Goal: Transaction & Acquisition: Purchase product/service

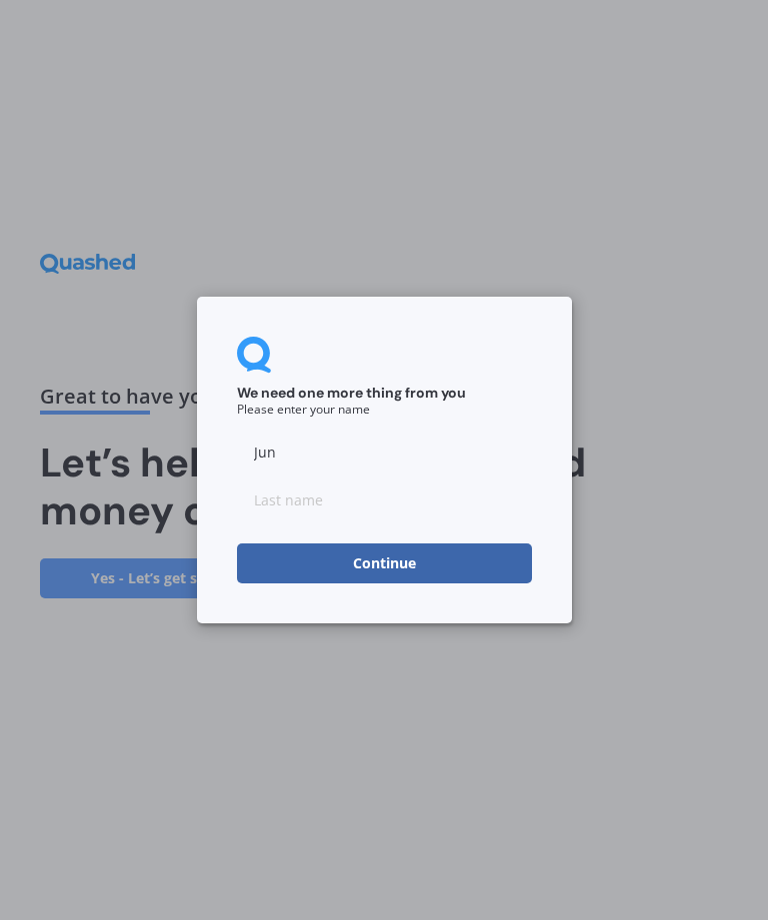
click at [438, 504] on input at bounding box center [384, 500] width 295 height 40
type input "Park"
click at [468, 569] on button "Continue" at bounding box center [384, 564] width 295 height 40
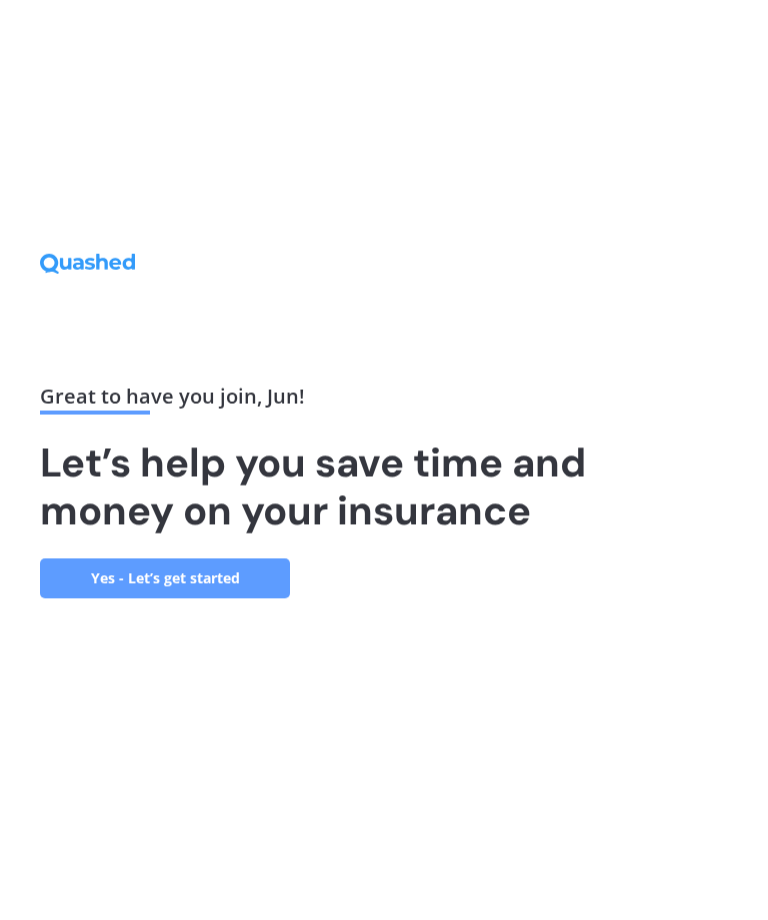
click at [155, 599] on link "Yes - Let’s get started" at bounding box center [165, 579] width 250 height 40
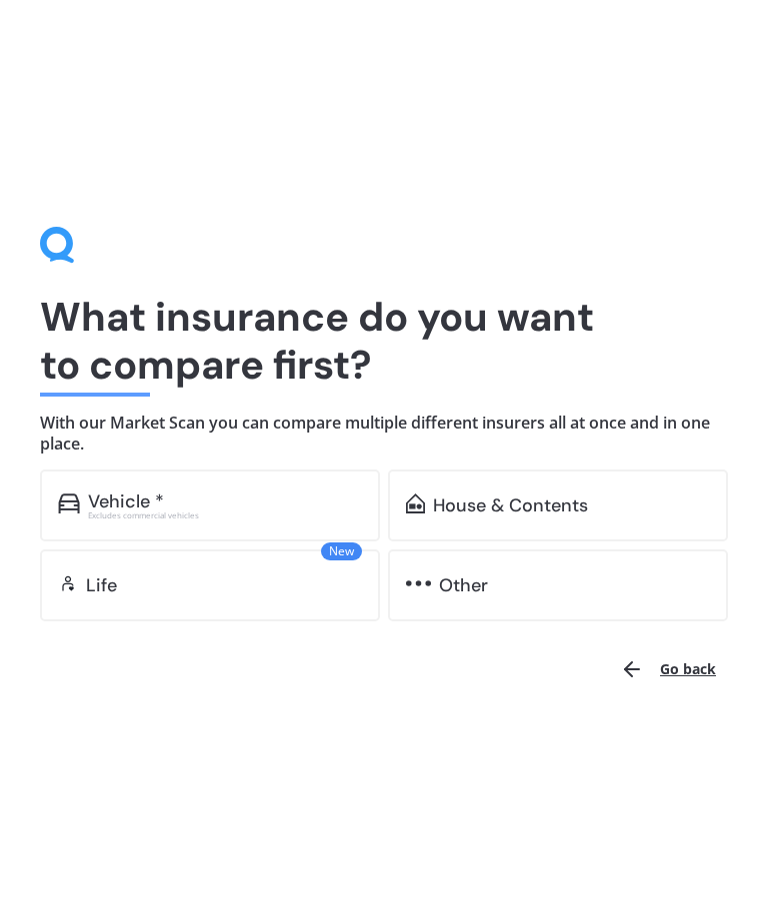
click at [184, 508] on div "Vehicle *" at bounding box center [225, 502] width 274 height 20
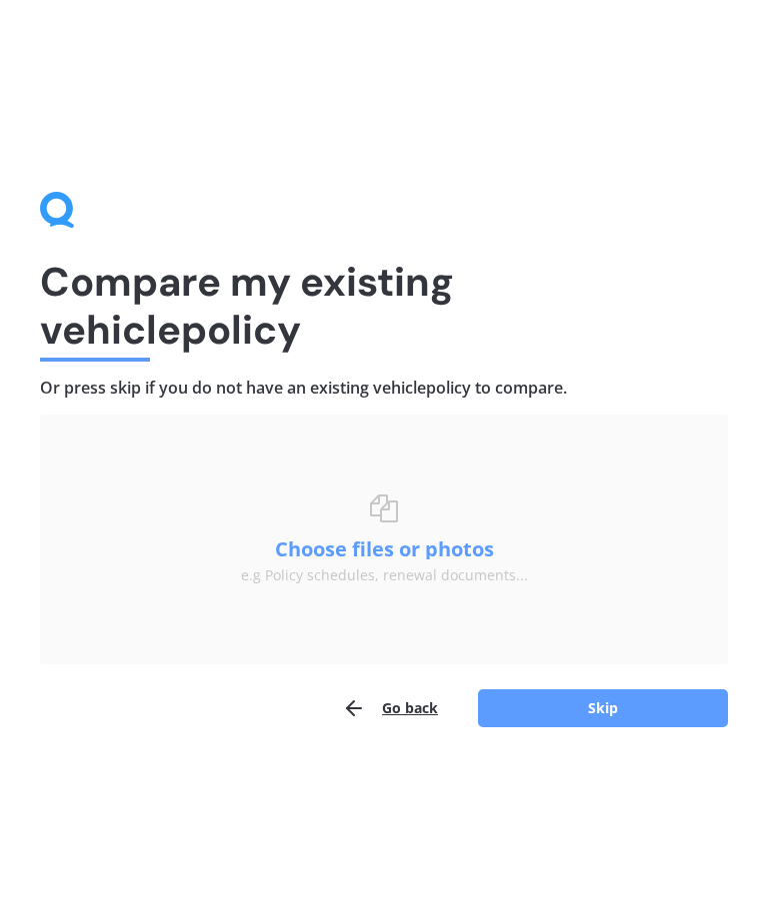
click at [629, 715] on button "Skip" at bounding box center [603, 709] width 250 height 38
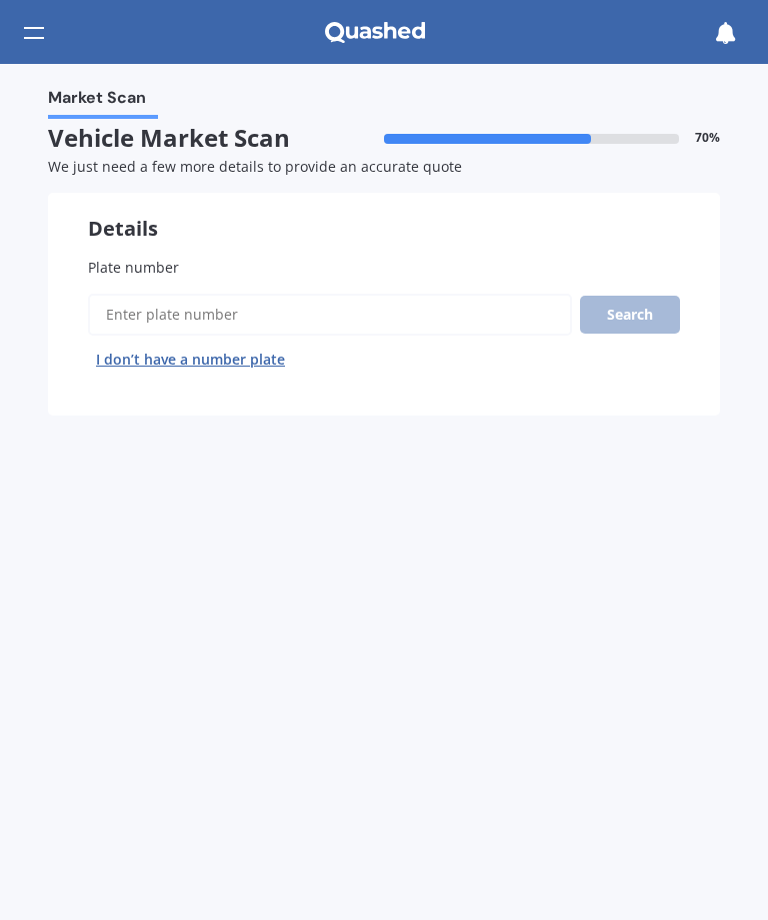
click at [173, 294] on input "Plate number" at bounding box center [330, 315] width 484 height 42
type input "Qtu921"
click at [657, 329] on button "Search" at bounding box center [630, 315] width 100 height 38
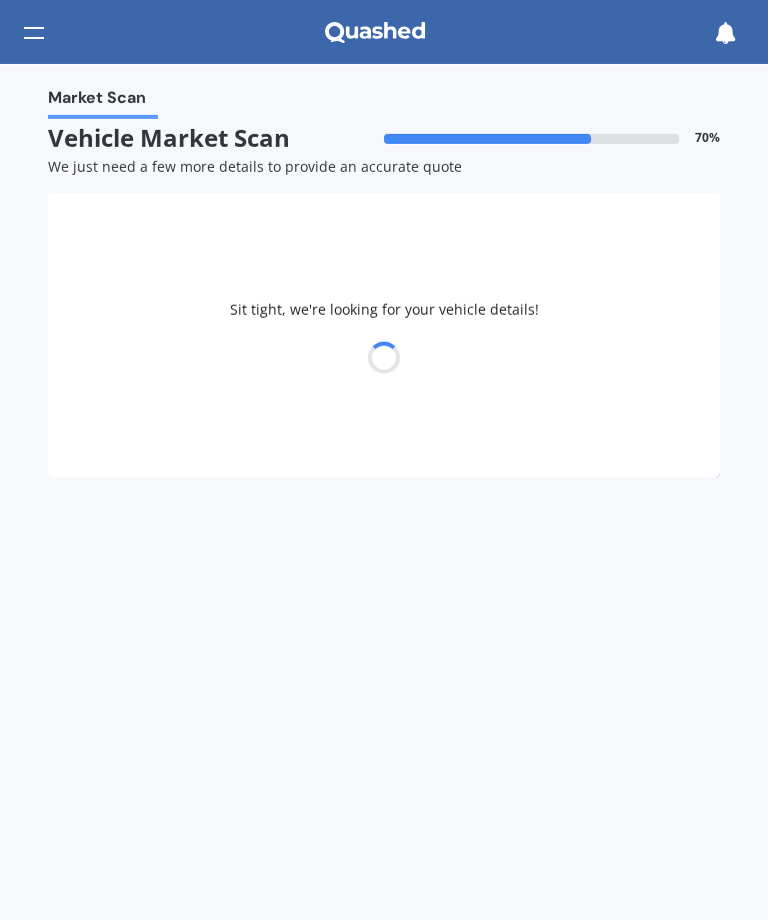
select select "VOLKSWAGEN"
select select "GOLF"
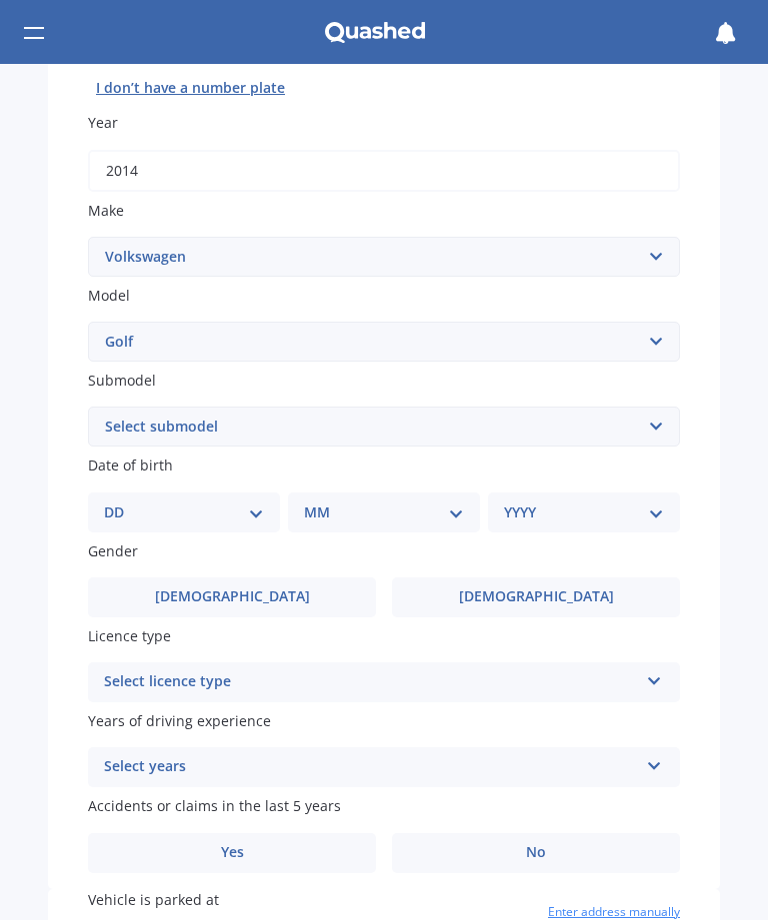
scroll to position [275, 0]
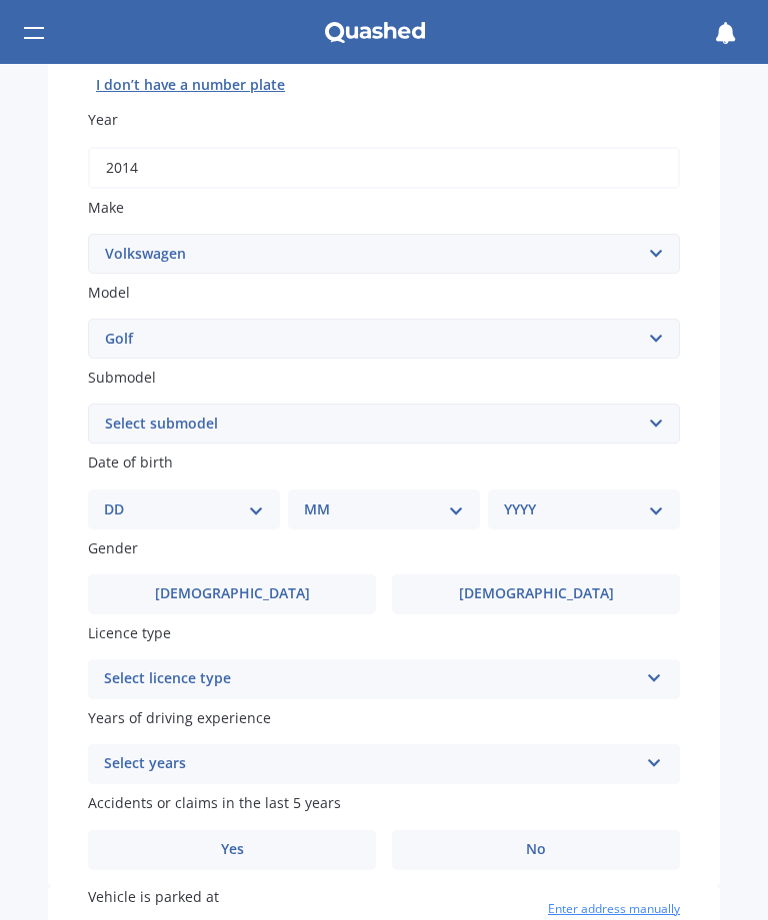
click at [210, 500] on select "DD 01 02 03 04 05 06 07 08 09 10 11 12 13 14 15 16 17 18 19 20 21 22 23 24 25 2…" at bounding box center [184, 510] width 160 height 22
select select "14"
click at [409, 507] on select "MM 01 02 03 04 05 06 07 08 09 10 11 12" at bounding box center [388, 510] width 152 height 22
select select "04"
click at [606, 509] on select "YYYY 2025 2024 2023 2022 2021 2020 2019 2018 2017 2016 2015 2014 2013 2012 2011…" at bounding box center [580, 510] width 152 height 22
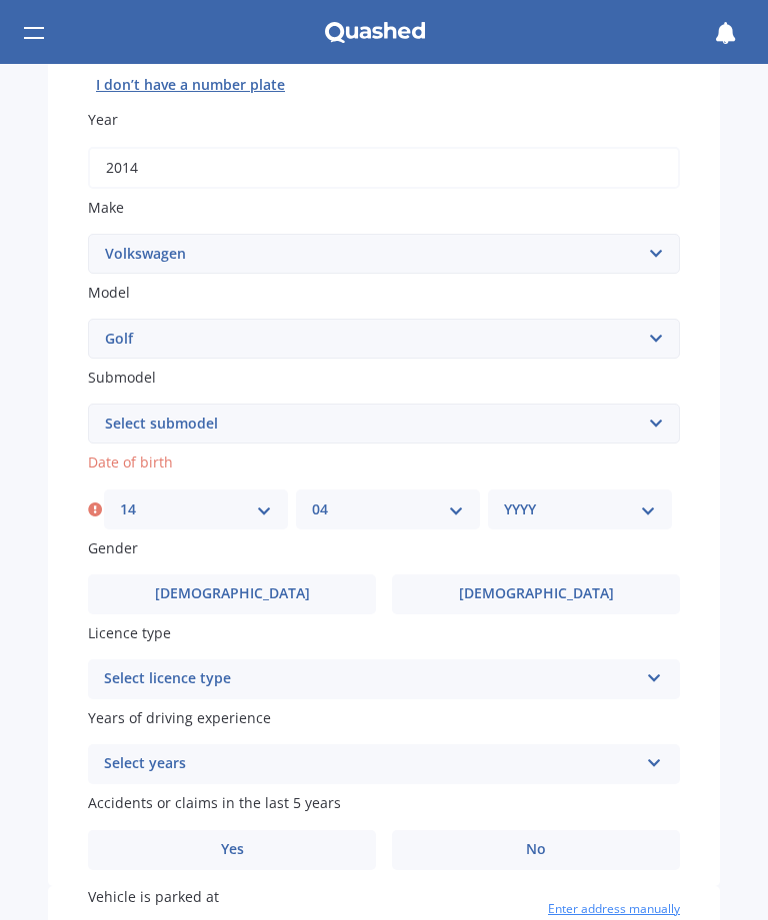
select select "1989"
click at [168, 585] on label "[DEMOGRAPHIC_DATA]" at bounding box center [232, 595] width 288 height 40
click at [0, 0] on input "[DEMOGRAPHIC_DATA]" at bounding box center [0, 0] width 0 height 0
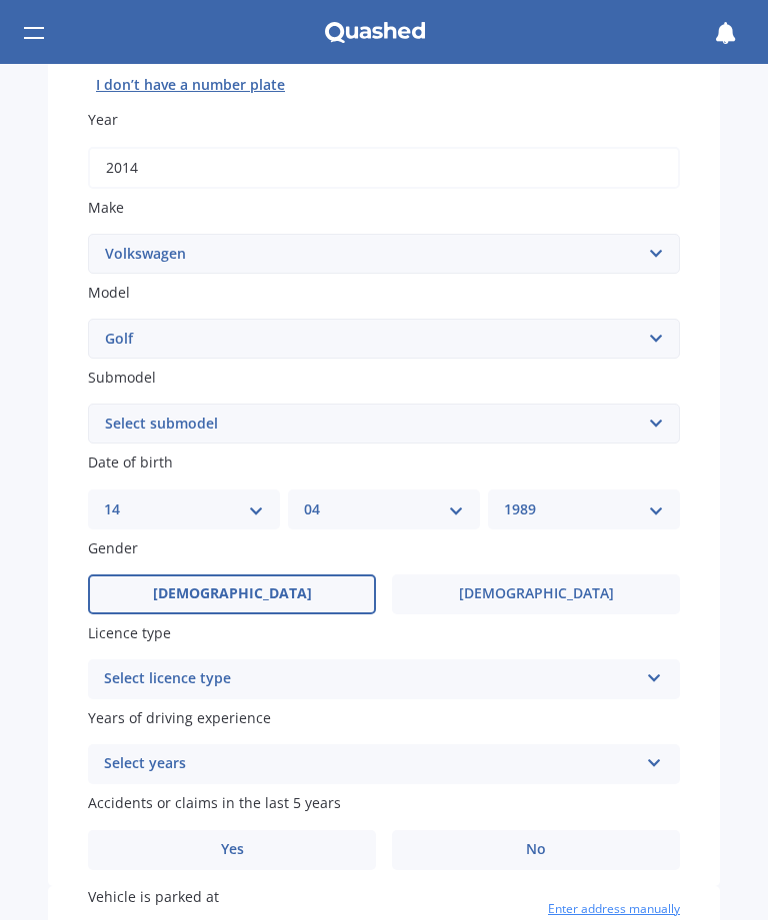
click at [165, 668] on div "Select licence type" at bounding box center [371, 680] width 534 height 24
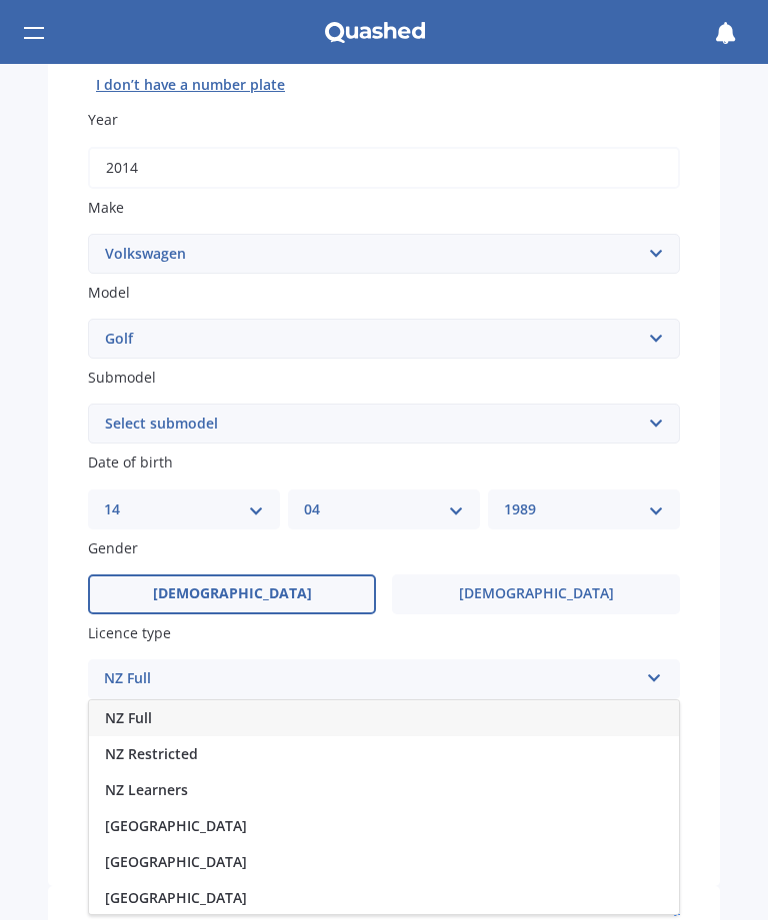
click at [141, 745] on span "NZ Restricted" at bounding box center [151, 754] width 93 height 19
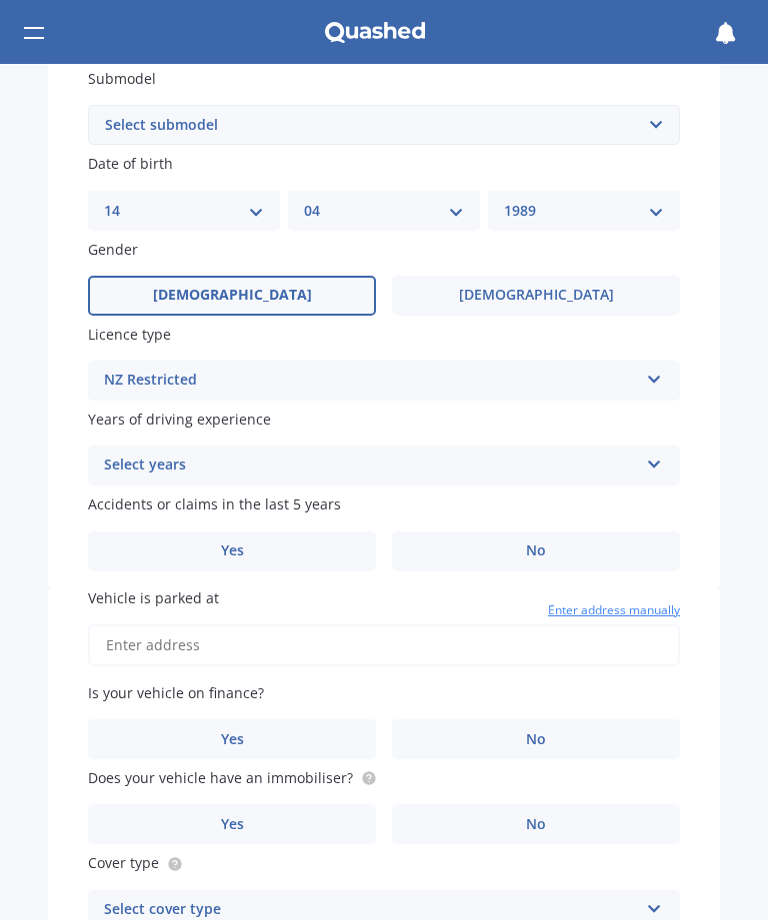
scroll to position [586, 0]
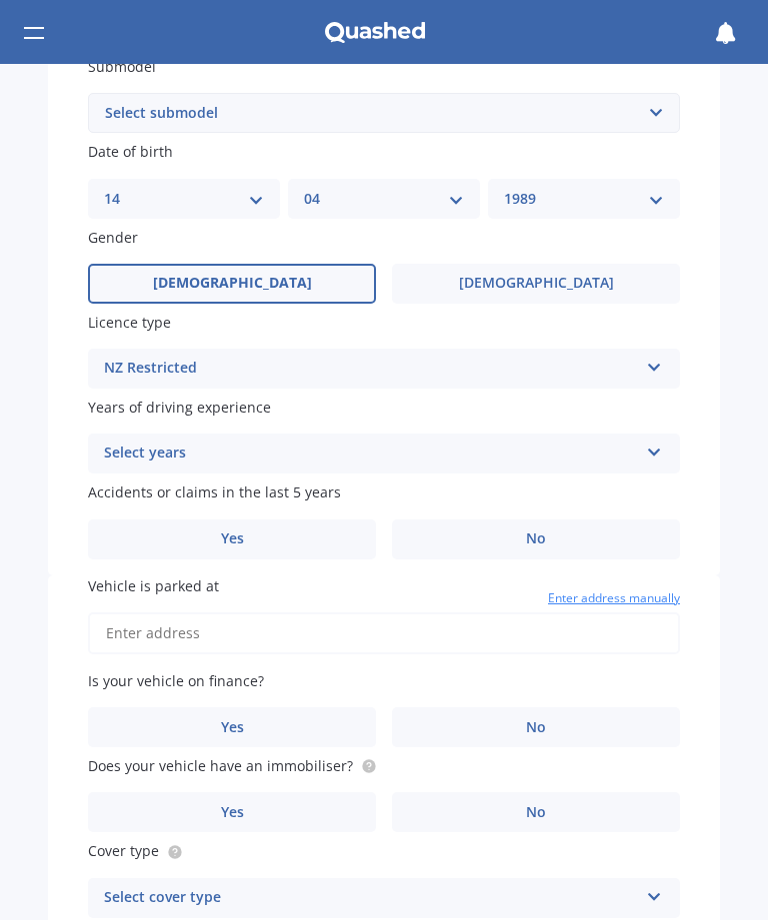
click at [567, 452] on div "Select years 5 or more years 4 years 3 years 2 years 1 year" at bounding box center [384, 454] width 592 height 40
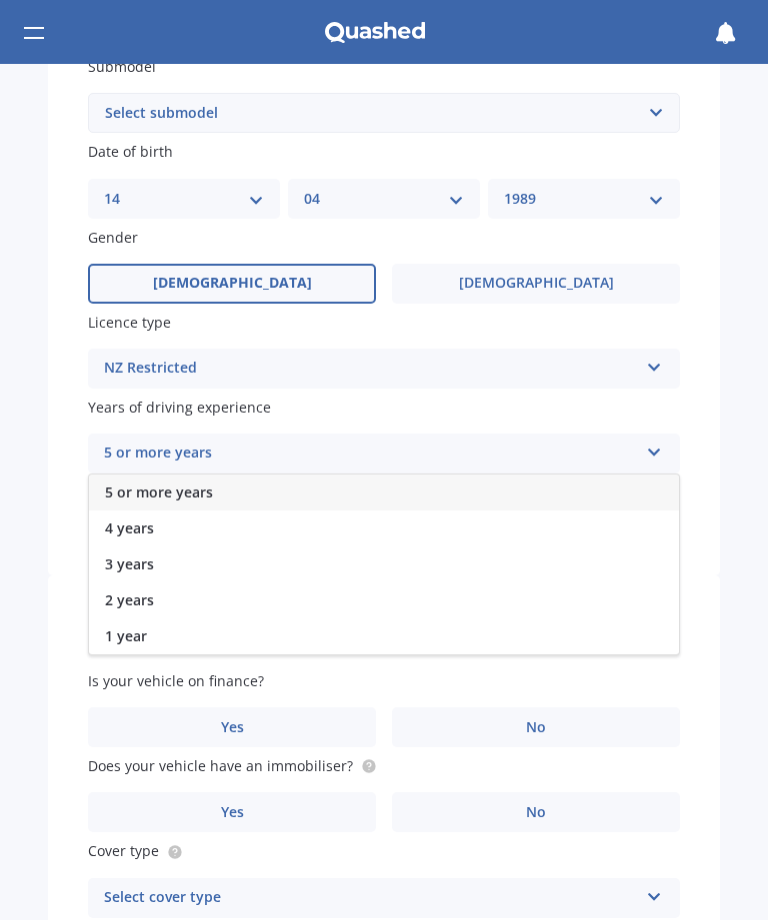
click at [544, 489] on div "5 or more years" at bounding box center [384, 493] width 590 height 36
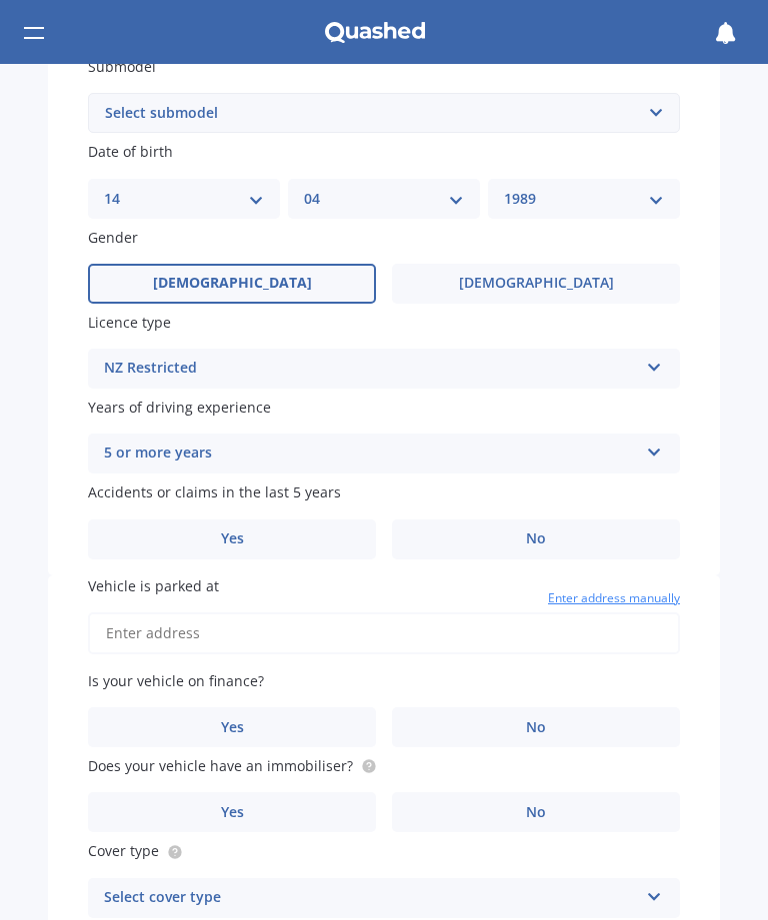
click at [153, 530] on label "Yes" at bounding box center [232, 540] width 288 height 40
click at [0, 0] on input "Yes" at bounding box center [0, 0] width 0 height 0
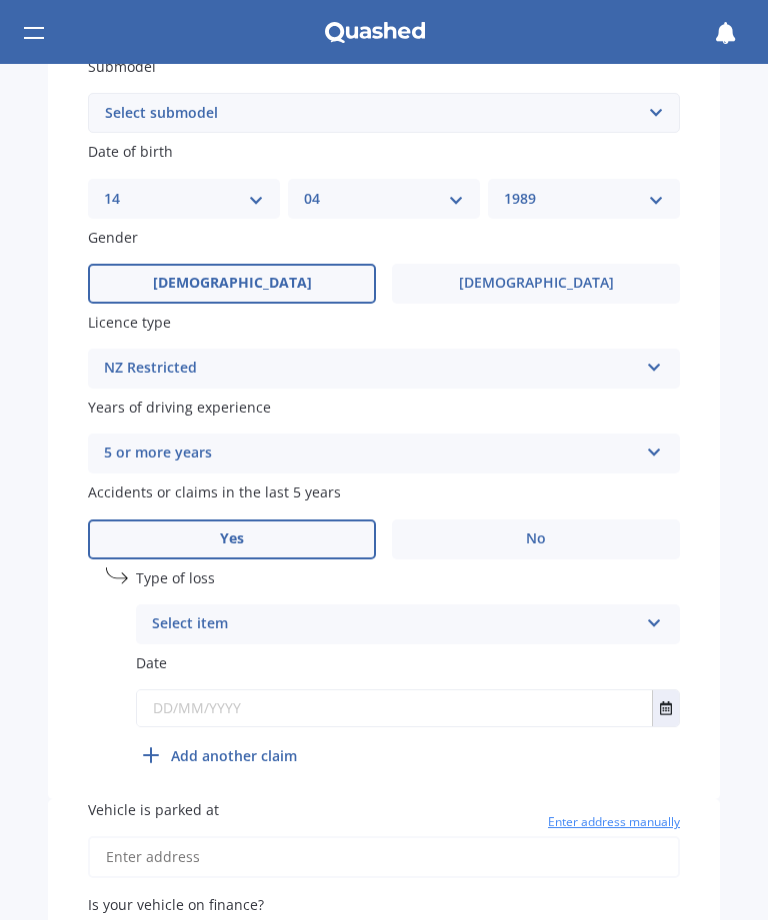
click at [191, 613] on div "Select item" at bounding box center [395, 625] width 486 height 24
click at [72, 652] on div "Plate number Search I don’t have a number plate Year [DATE] Make Select make AC…" at bounding box center [384, 215] width 672 height 1168
click at [581, 534] on label "No" at bounding box center [536, 540] width 288 height 40
click at [0, 0] on input "No" at bounding box center [0, 0] width 0 height 0
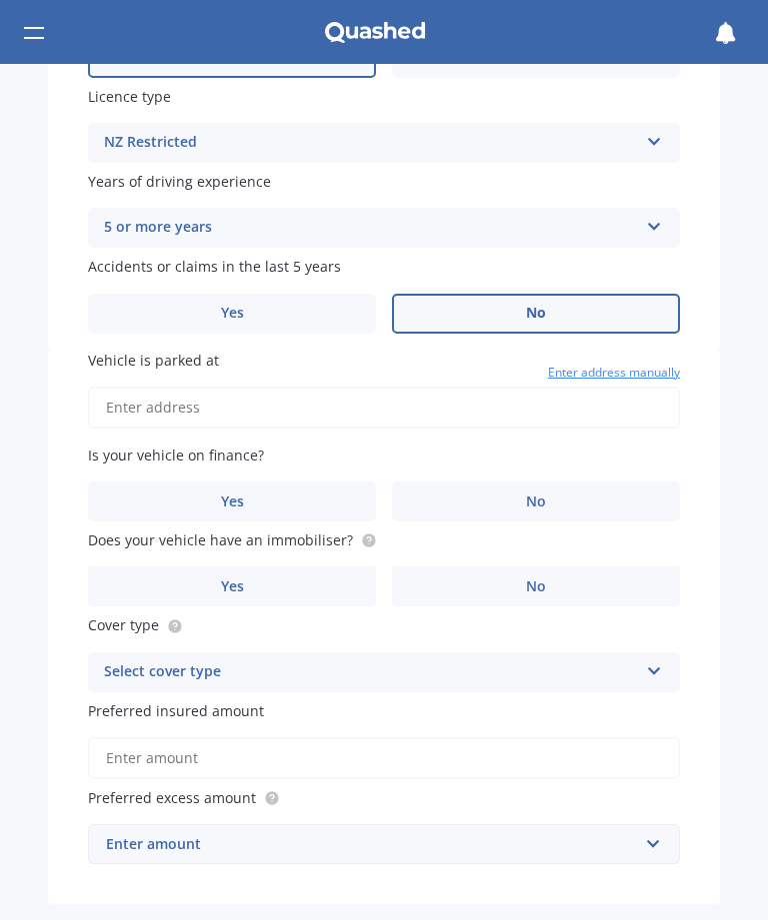
scroll to position [816, 0]
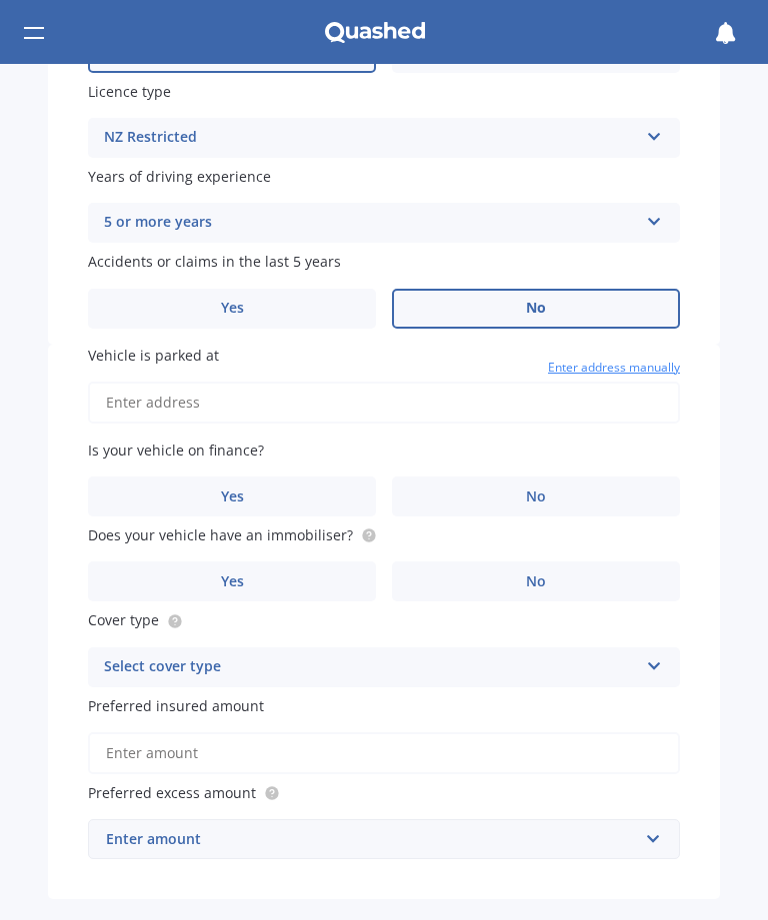
click at [421, 390] on input "Vehicle is parked at" at bounding box center [384, 403] width 592 height 42
type input "[STREET_ADDRESS]"
click at [173, 491] on label "Yes" at bounding box center [232, 497] width 288 height 40
click at [0, 0] on input "Yes" at bounding box center [0, 0] width 0 height 0
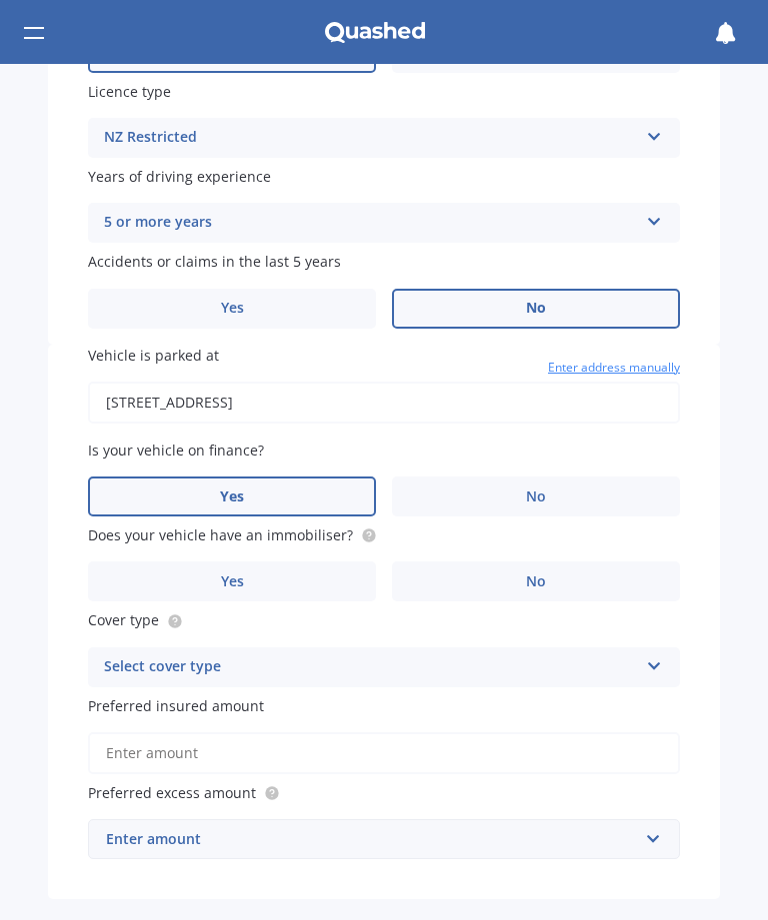
click at [556, 562] on label "No" at bounding box center [536, 582] width 288 height 40
click at [0, 0] on input "No" at bounding box center [0, 0] width 0 height 0
click at [530, 656] on div "Select cover type" at bounding box center [371, 668] width 534 height 24
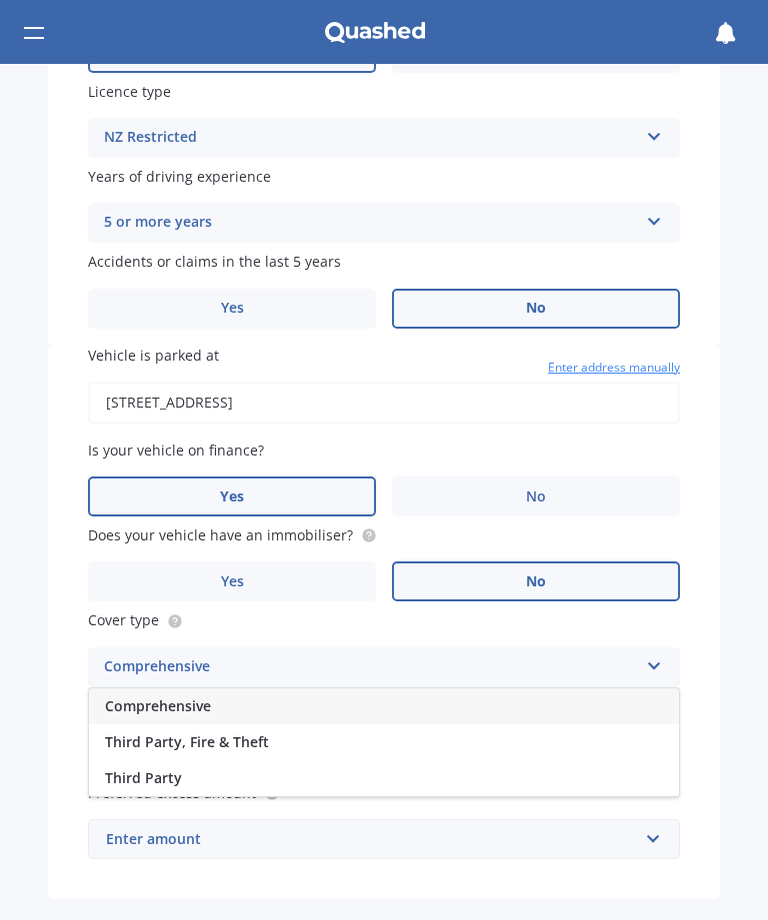
click at [509, 689] on div "Comprehensive" at bounding box center [384, 707] width 590 height 36
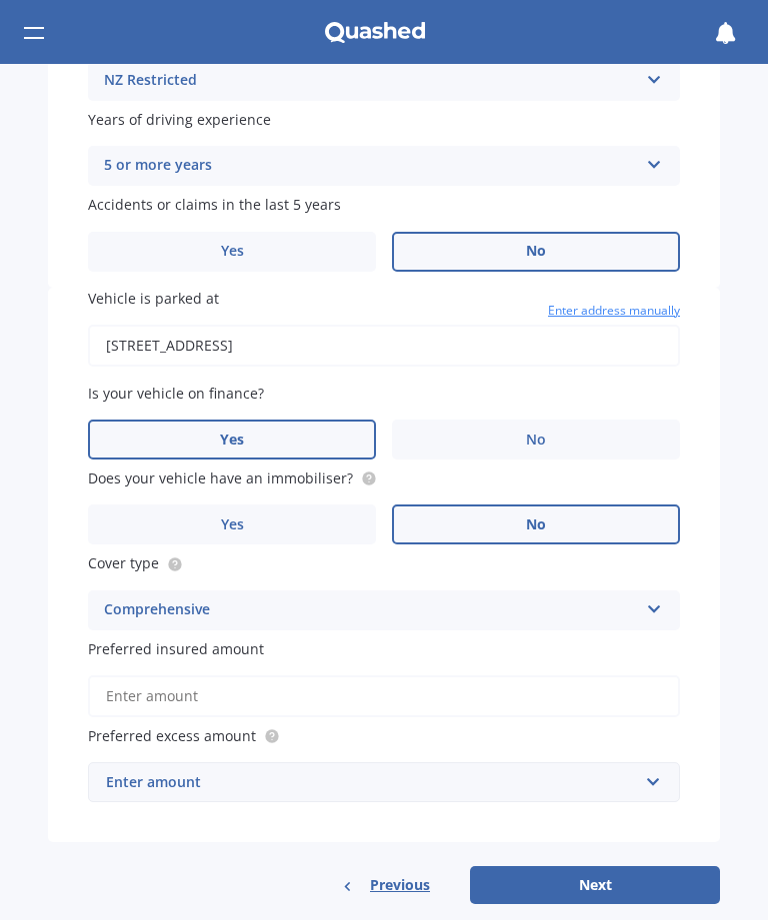
scroll to position [871, 0]
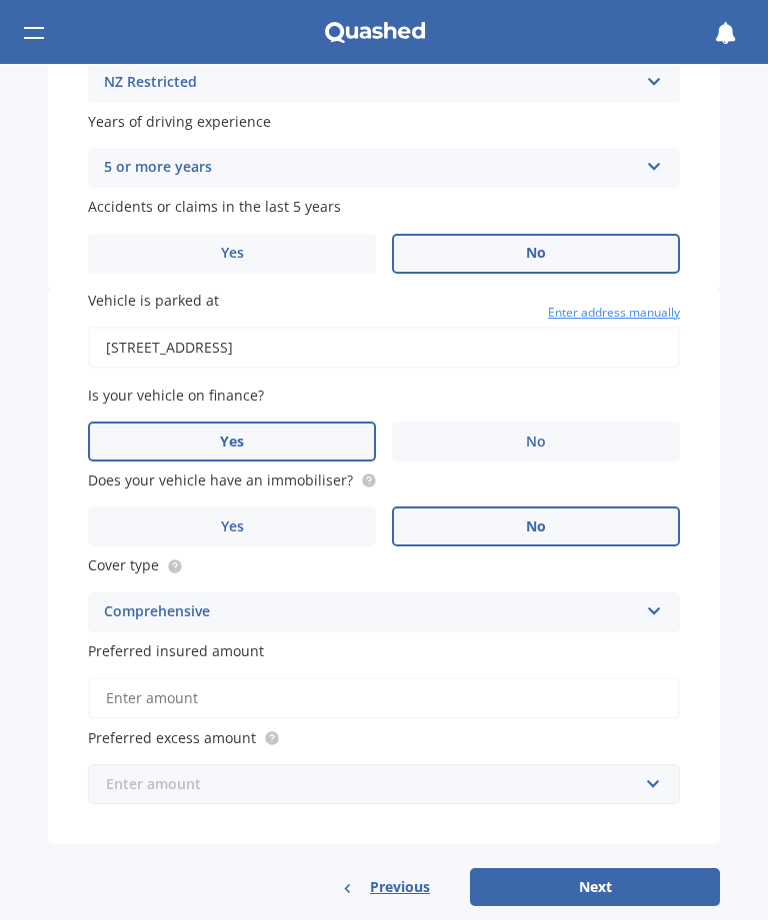
click at [540, 774] on input "text" at bounding box center [377, 785] width 574 height 38
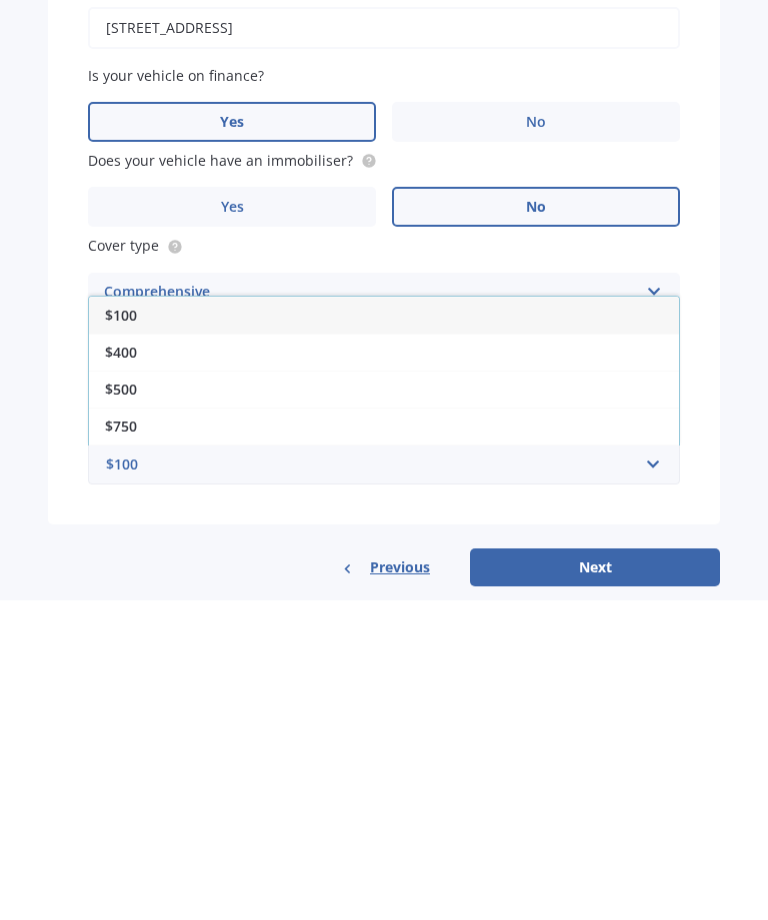
click at [102, 519] on div "Vehicle is parked at [STREET_ADDRESS] Enter address manually Is your vehicle on…" at bounding box center [384, 599] width 672 height 618
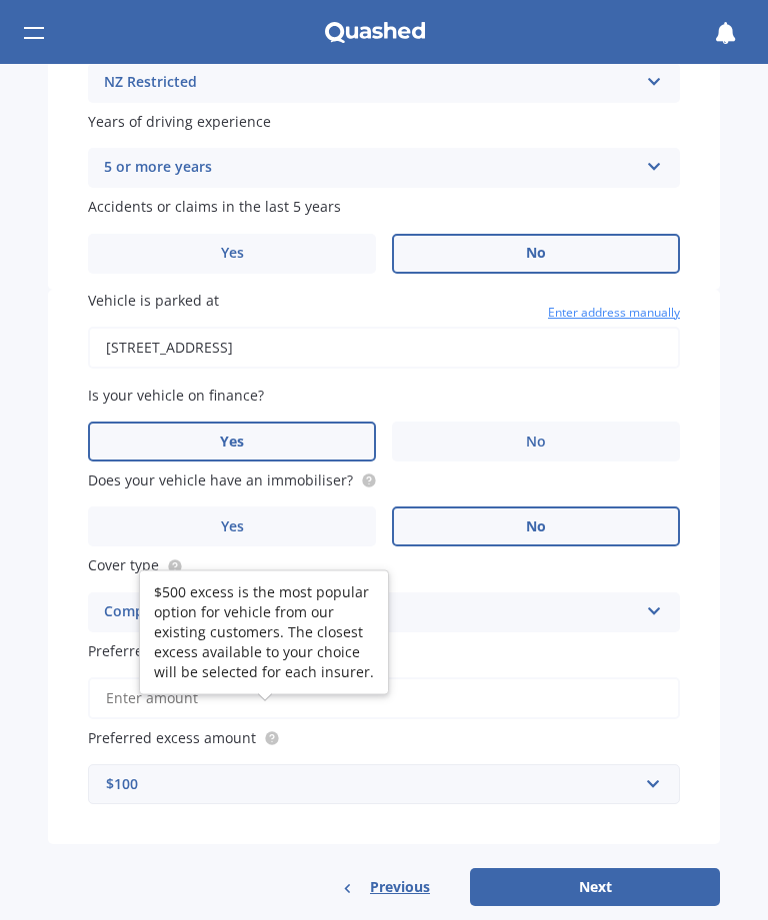
click at [264, 731] on icon at bounding box center [272, 739] width 16 height 16
click at [214, 766] on input "text" at bounding box center [377, 785] width 574 height 38
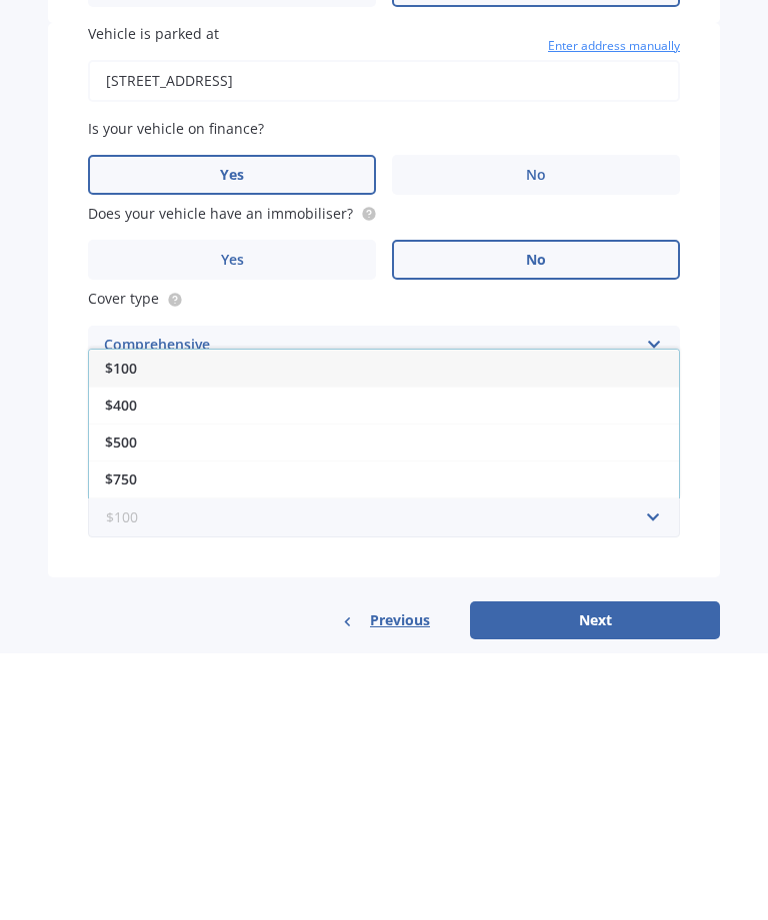
click at [655, 766] on input "text" at bounding box center [377, 785] width 574 height 38
click at [118, 691] on div "$500" at bounding box center [384, 709] width 590 height 37
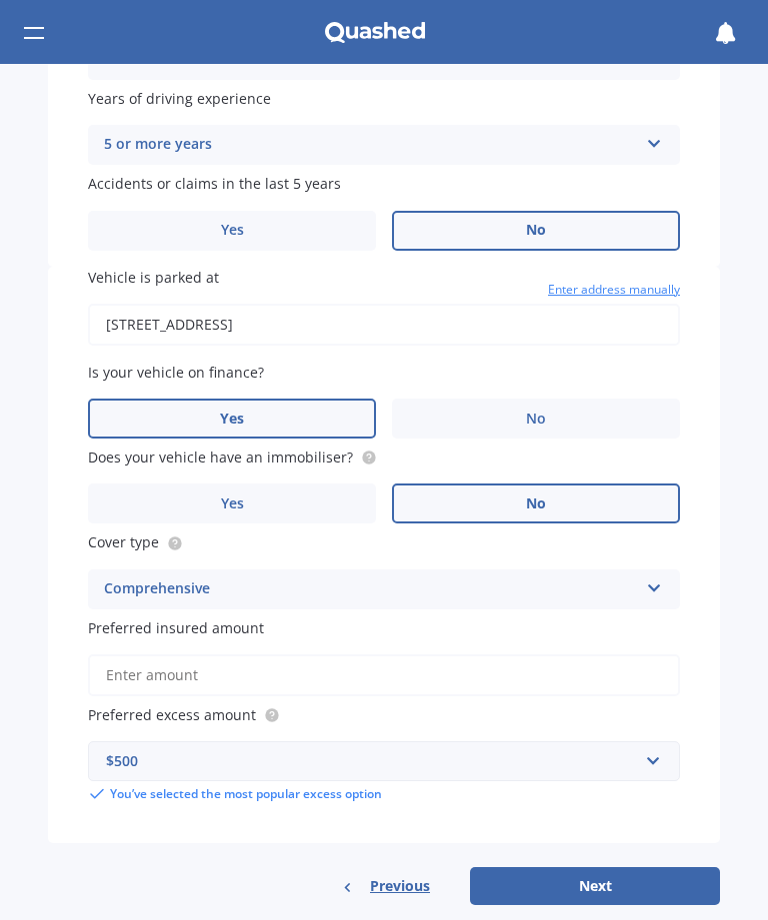
scroll to position [893, 0]
click at [619, 876] on button "Next" at bounding box center [595, 887] width 250 height 38
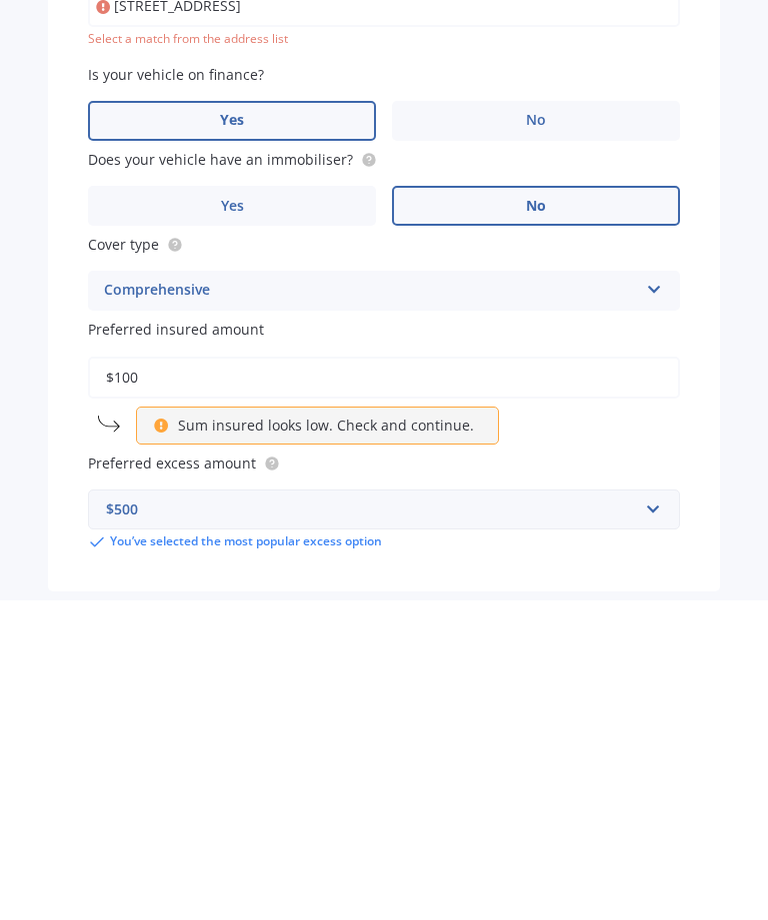
click at [169, 736] on icon at bounding box center [161, 743] width 17 height 14
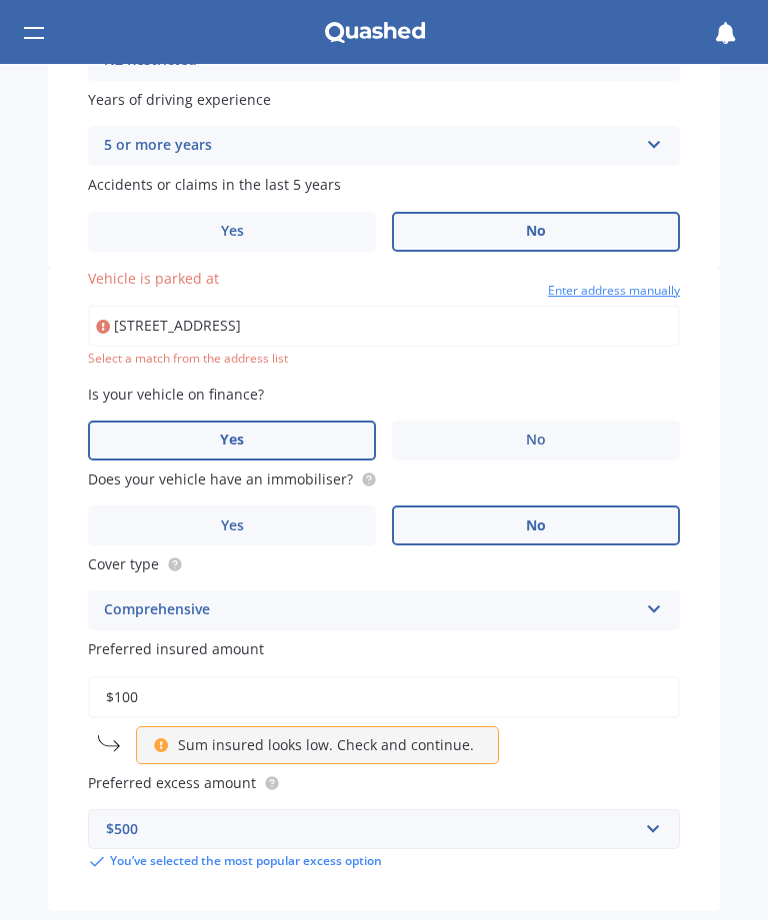
click at [184, 677] on input "$100" at bounding box center [384, 698] width 592 height 42
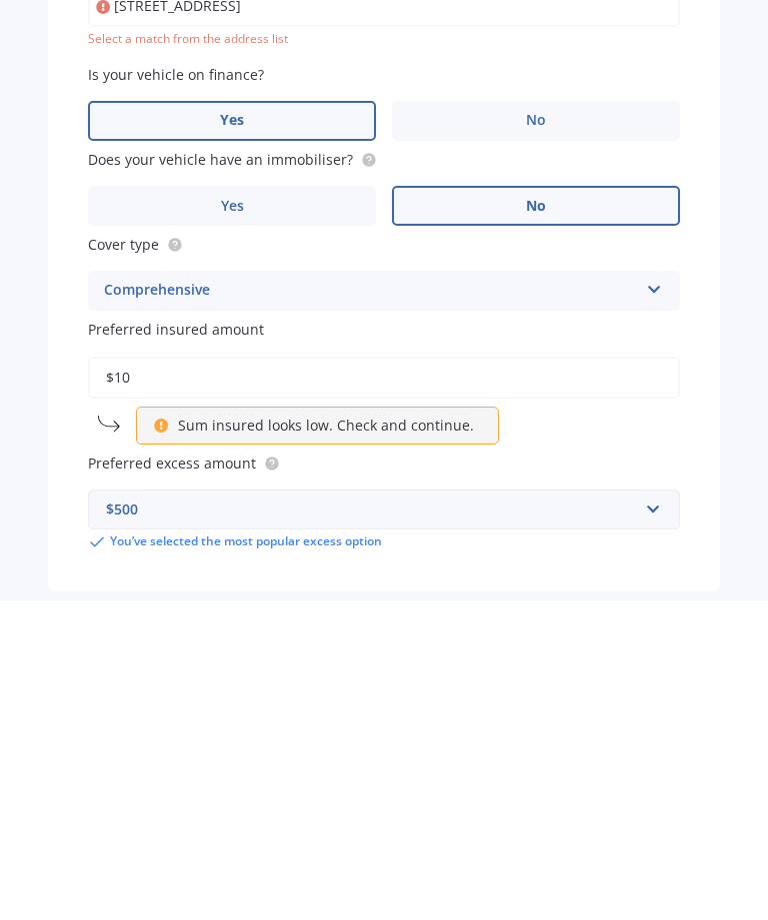
type input "$1"
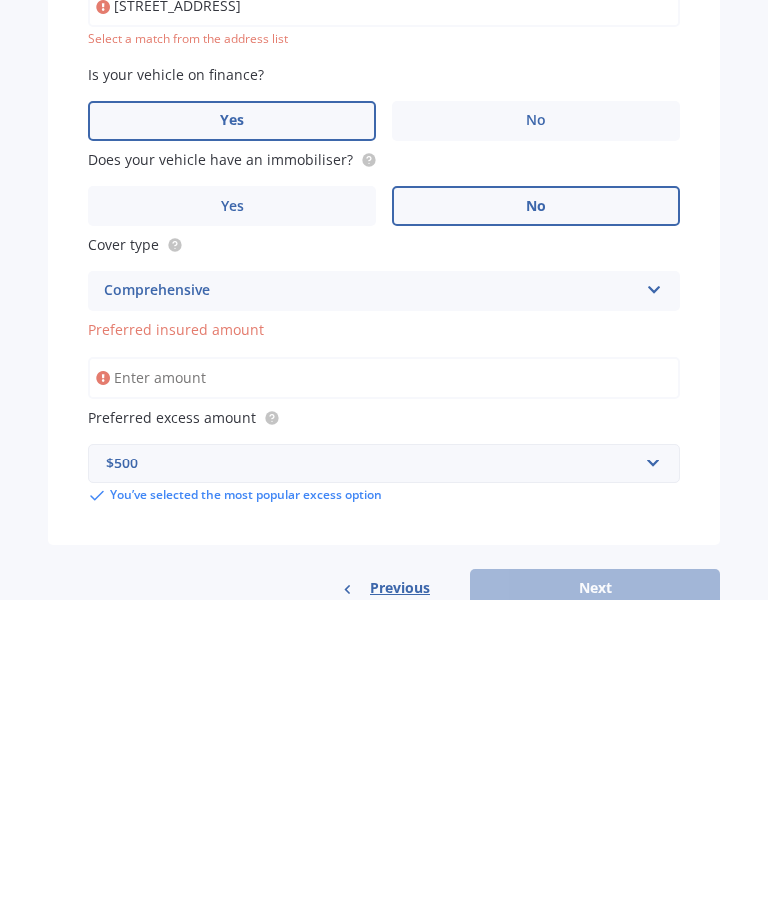
click at [102, 688] on icon at bounding box center [103, 698] width 14 height 20
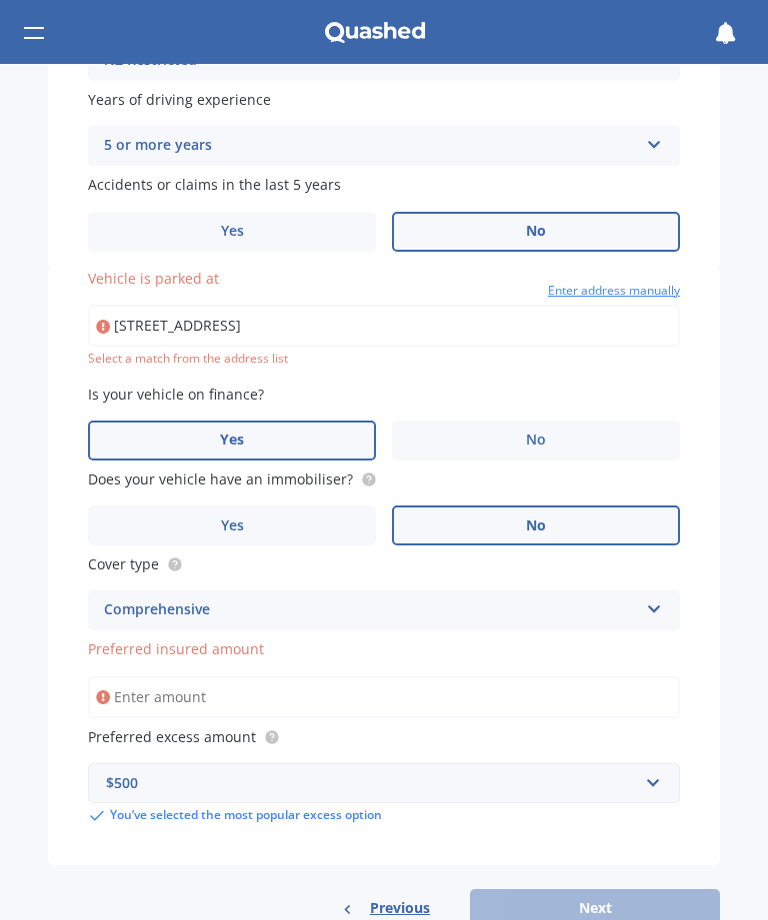
click at [591, 599] on div "Comprehensive" at bounding box center [371, 611] width 534 height 24
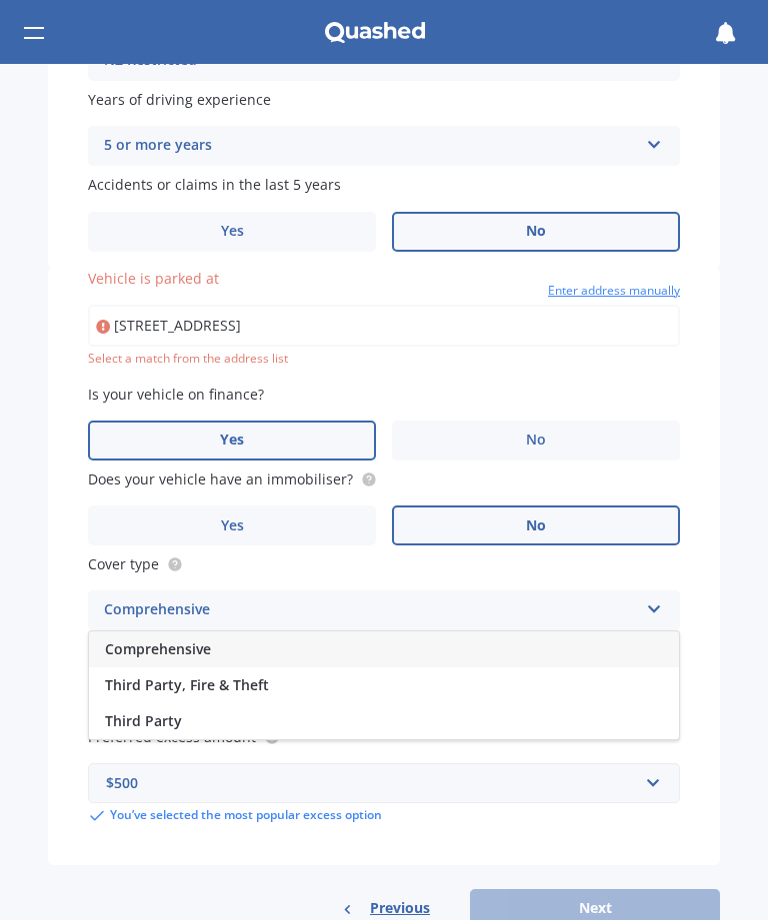
click at [131, 676] on span "Third Party, Fire & Theft" at bounding box center [187, 685] width 164 height 19
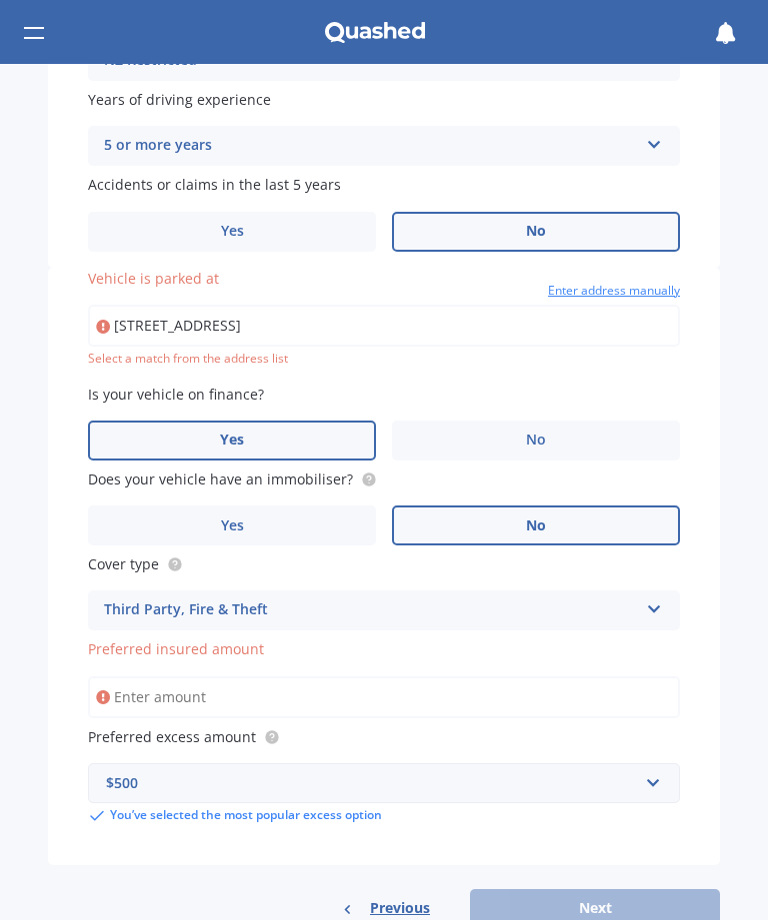
click at [142, 680] on input "Preferred insured amount" at bounding box center [384, 698] width 592 height 42
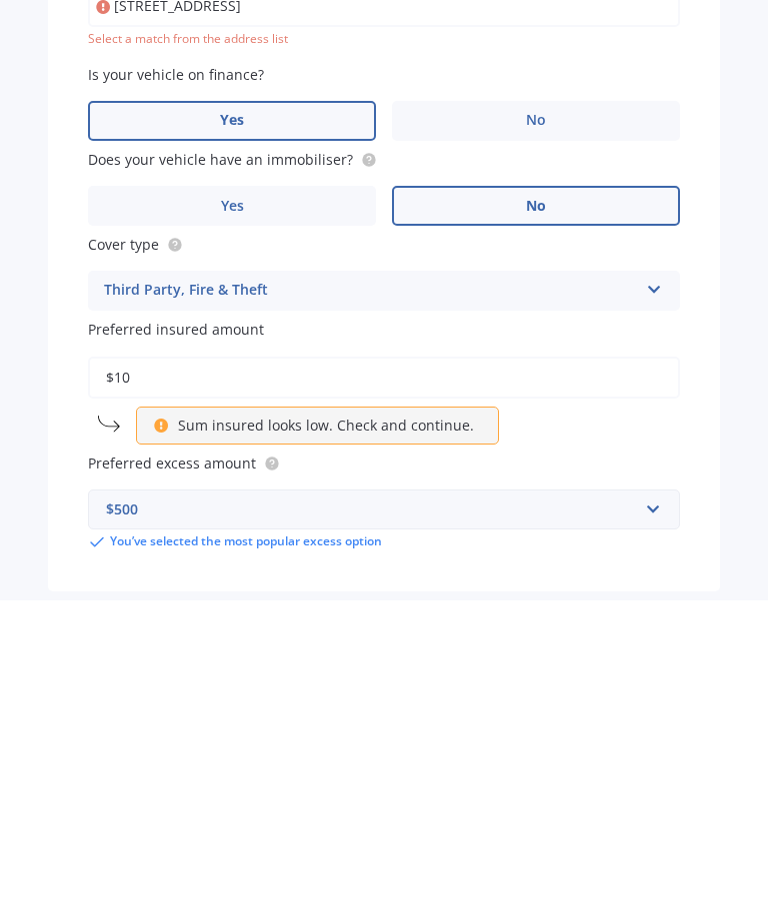
type input "$1"
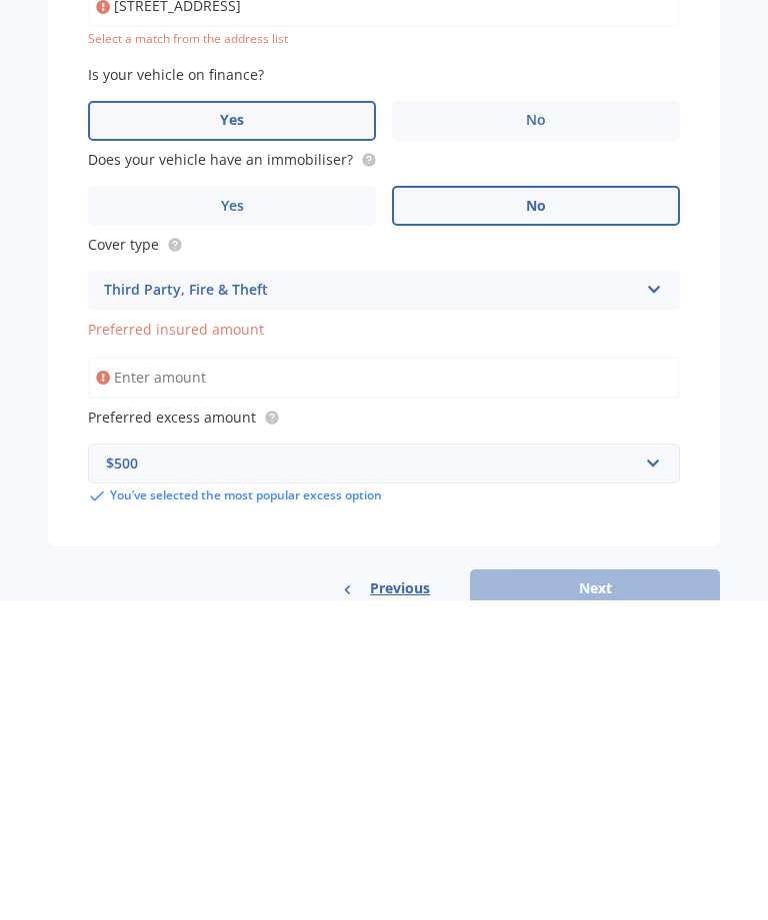
click at [145, 599] on div "Third Party, Fire & Theft" at bounding box center [371, 611] width 534 height 24
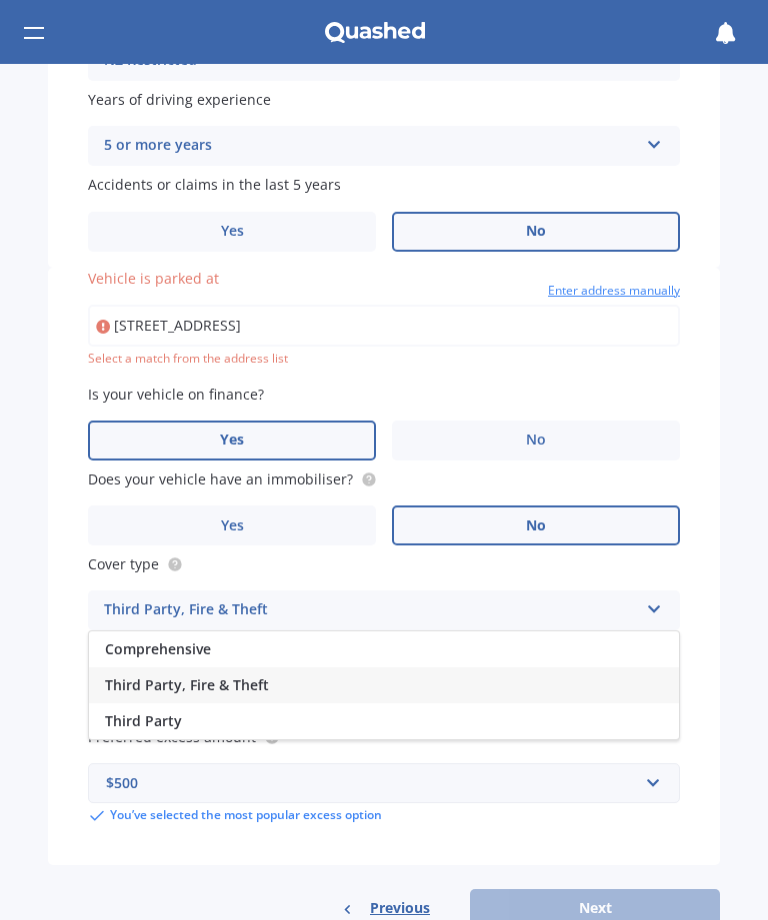
click at [146, 640] on span "Comprehensive" at bounding box center [158, 649] width 106 height 19
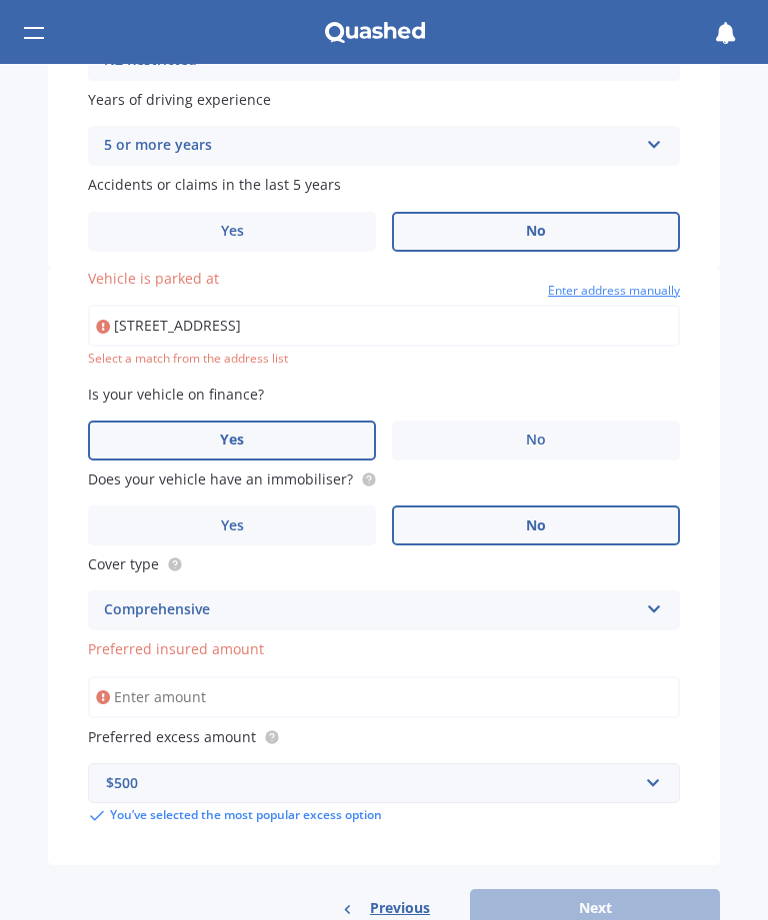
click at [160, 678] on input "Preferred insured amount" at bounding box center [384, 698] width 592 height 42
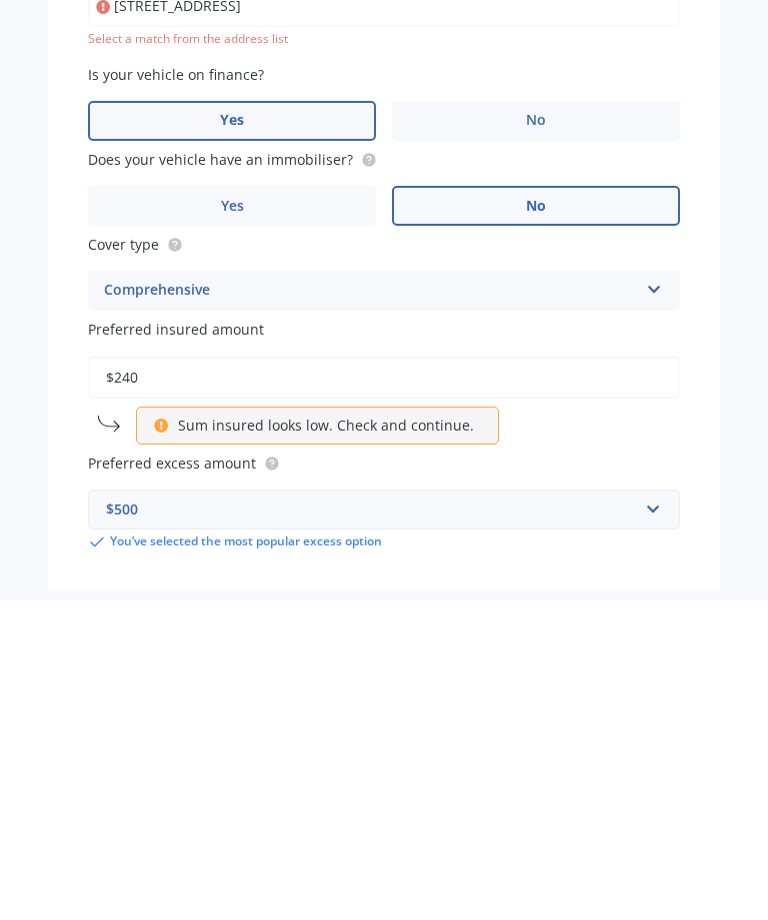
click at [668, 552] on div "Vehicle is parked at [STREET_ADDRESS] Enter address manually Select a match fro…" at bounding box center [384, 590] width 672 height 644
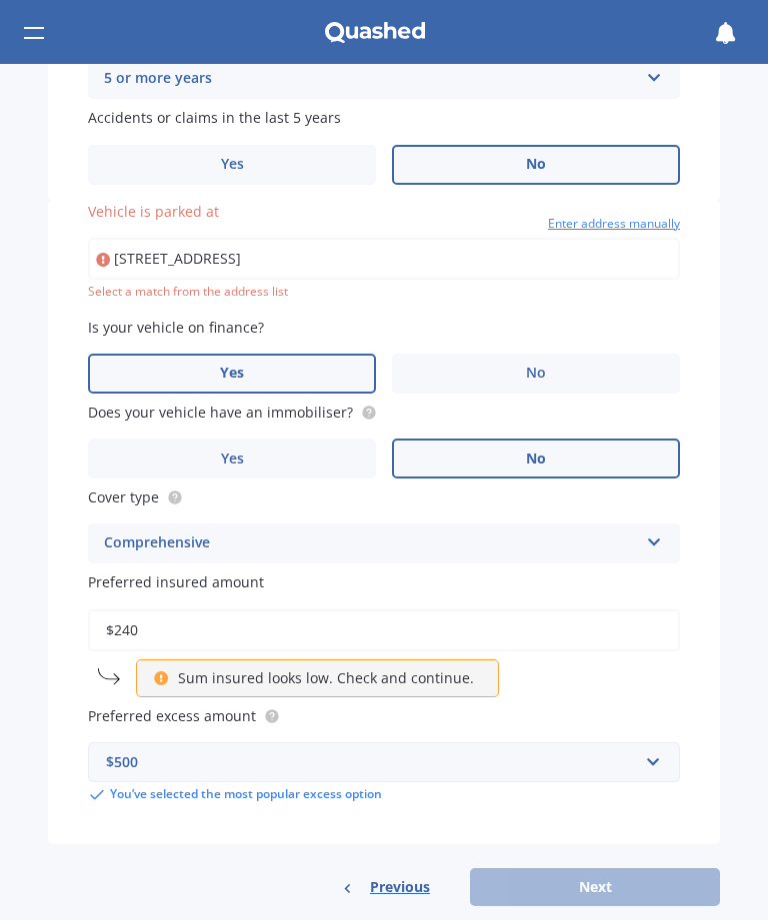
scroll to position [958, 0]
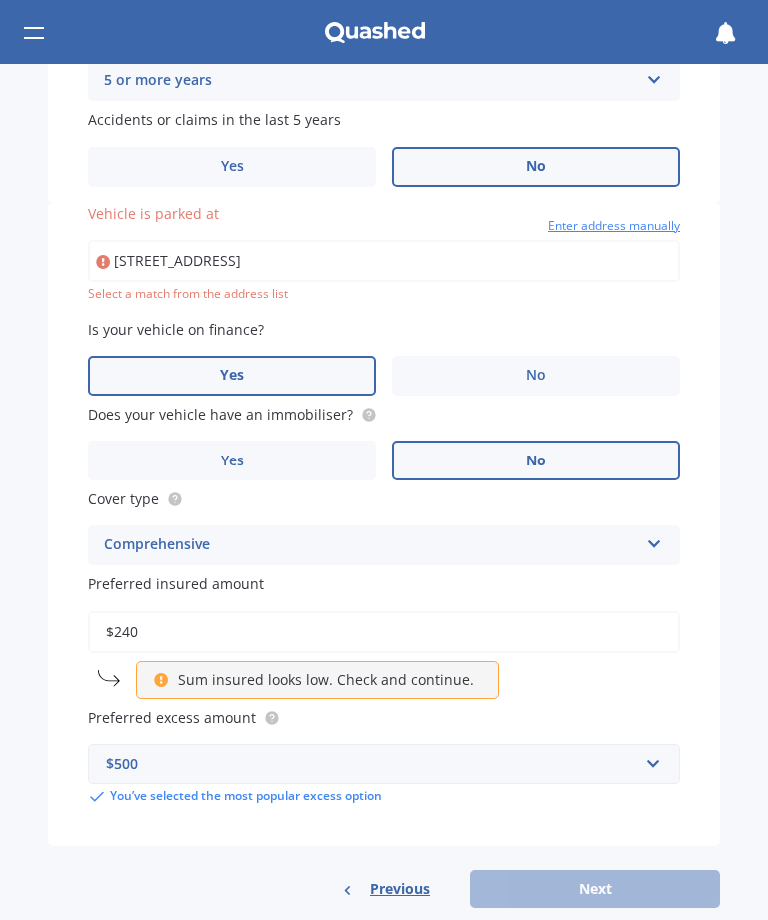
click at [446, 671] on p "Sum insured looks low. Check and continue." at bounding box center [326, 681] width 296 height 20
click at [440, 671] on p "Sum insured looks low. Check and continue." at bounding box center [326, 681] width 296 height 20
click at [504, 612] on input "$240" at bounding box center [384, 633] width 592 height 42
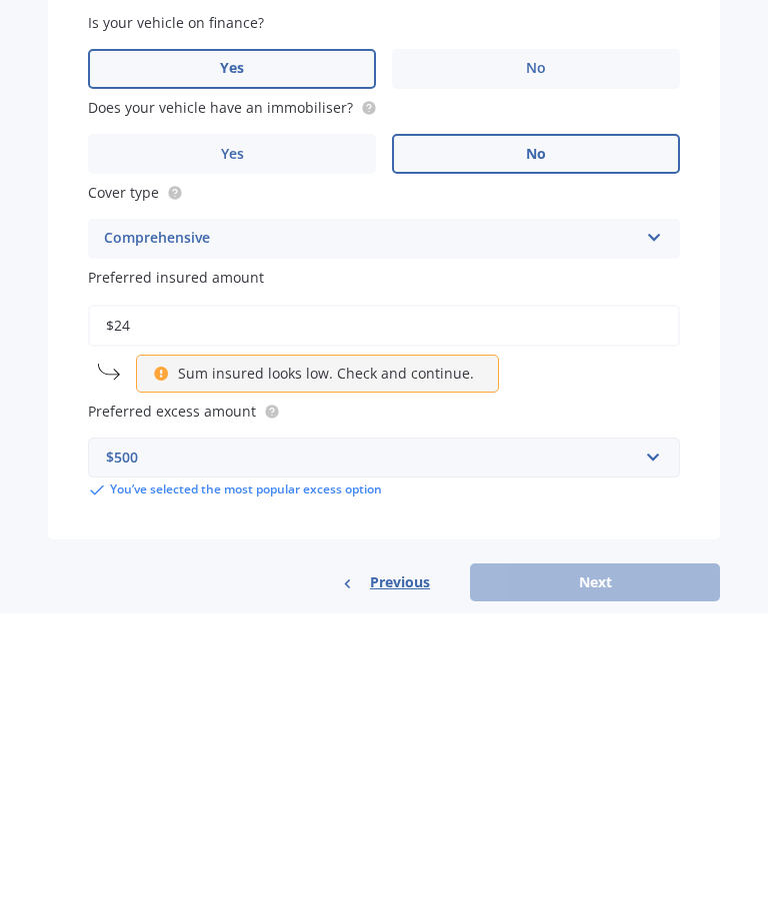
type input "$2"
click at [58, 870] on div "Previous Next" at bounding box center [384, 889] width 672 height 38
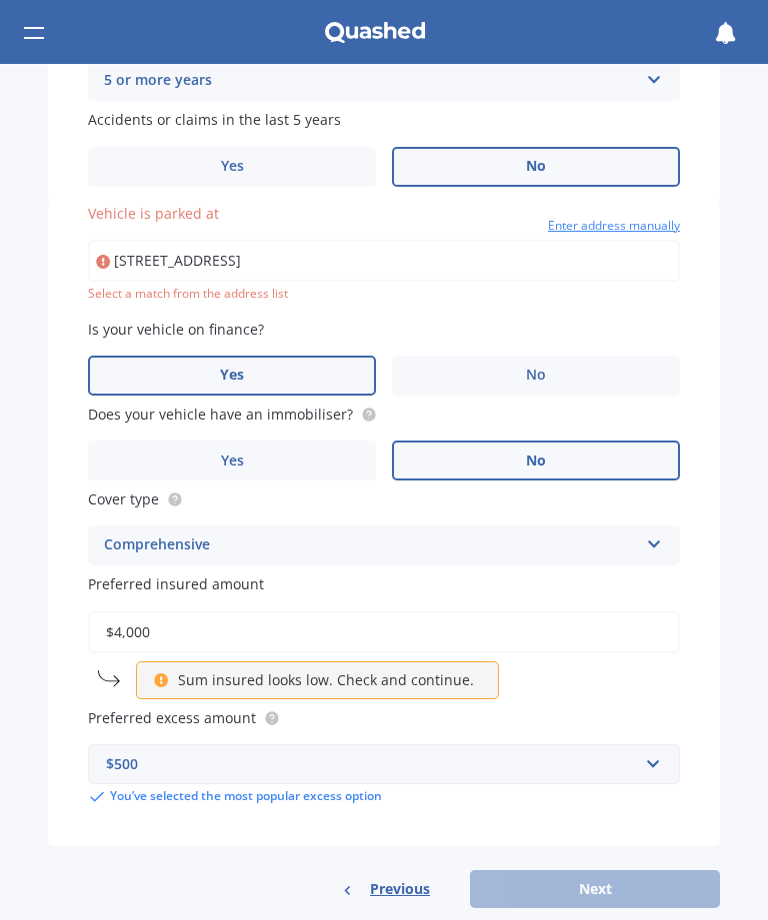
click at [168, 613] on input "$4,000" at bounding box center [384, 633] width 592 height 42
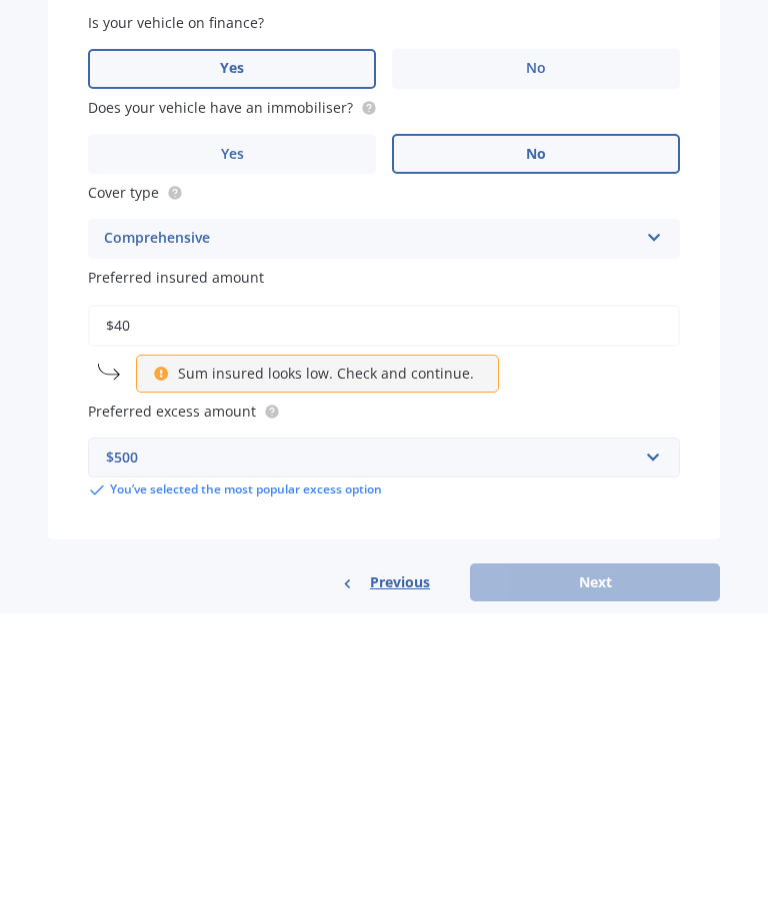
type input "$4"
type input "$25,000"
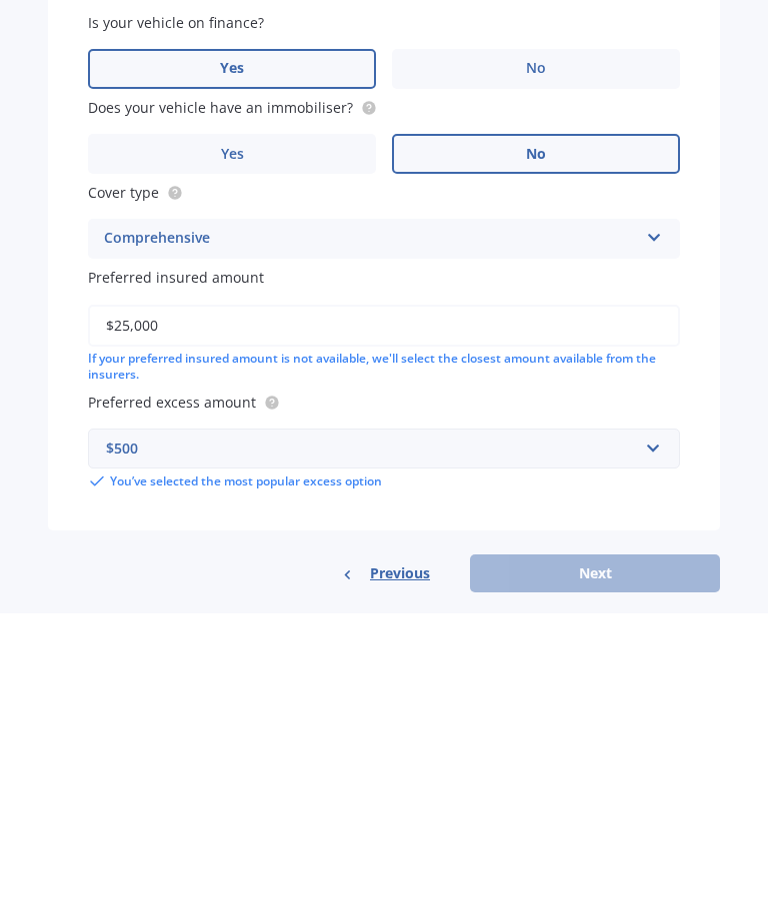
click at [71, 861] on div "Previous Next" at bounding box center [384, 880] width 672 height 38
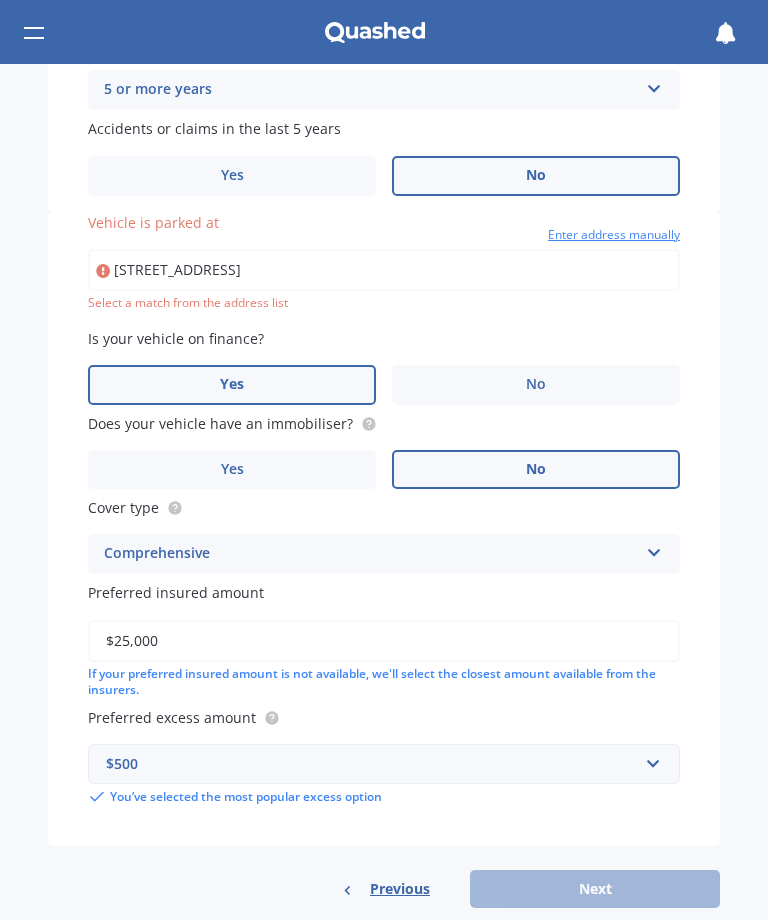
click at [276, 269] on input "[STREET_ADDRESS]" at bounding box center [384, 270] width 592 height 42
type input "[STREET_ADDRESS] [GEOGRAPHIC_DATA]"
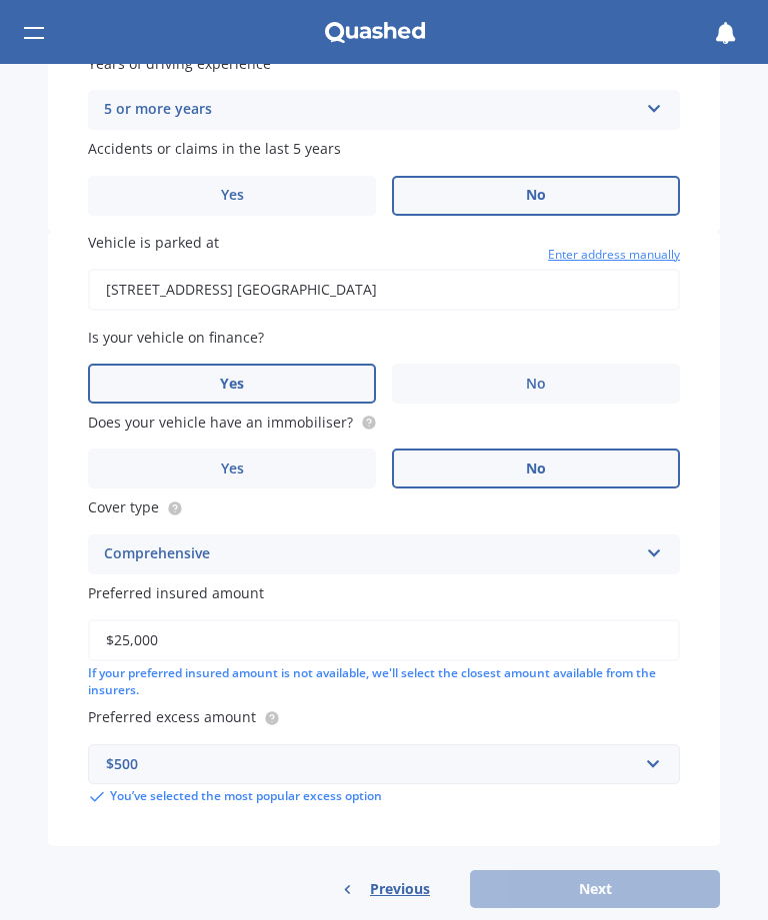
click at [616, 870] on div "Previous Next" at bounding box center [384, 889] width 672 height 38
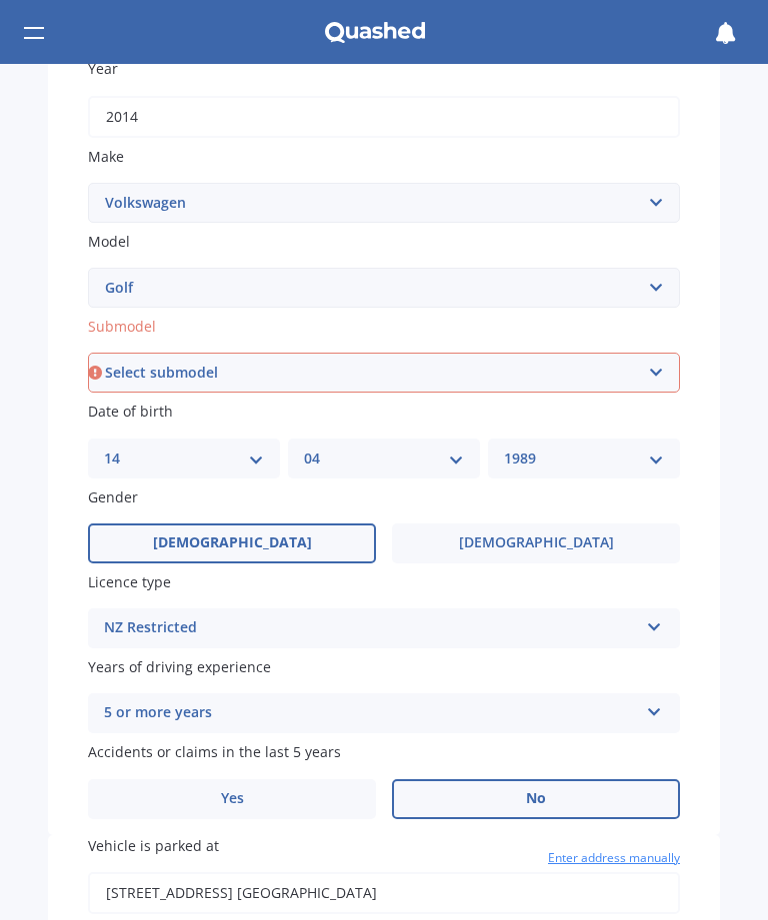
scroll to position [326, 0]
click at [142, 361] on select "Select submodel (All other) 1.4 GT TSI 1.4 TSI 1.6 1.6 FSI 1.6 TSI 1.8 1.9 TDI …" at bounding box center [384, 373] width 592 height 40
select select "GTI TURBO"
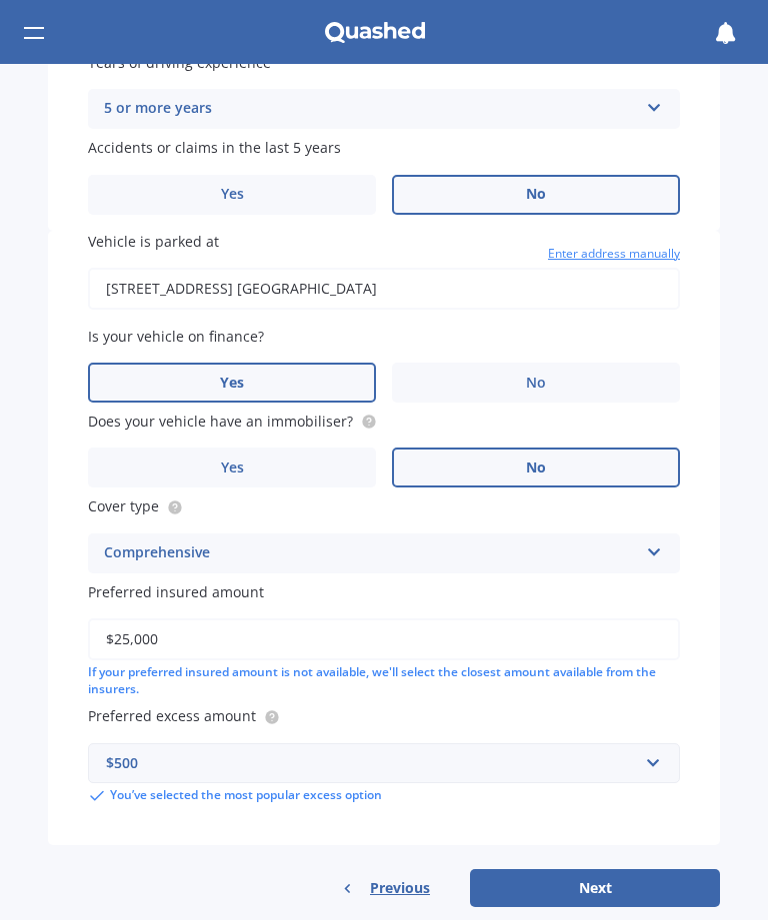
scroll to position [929, 0]
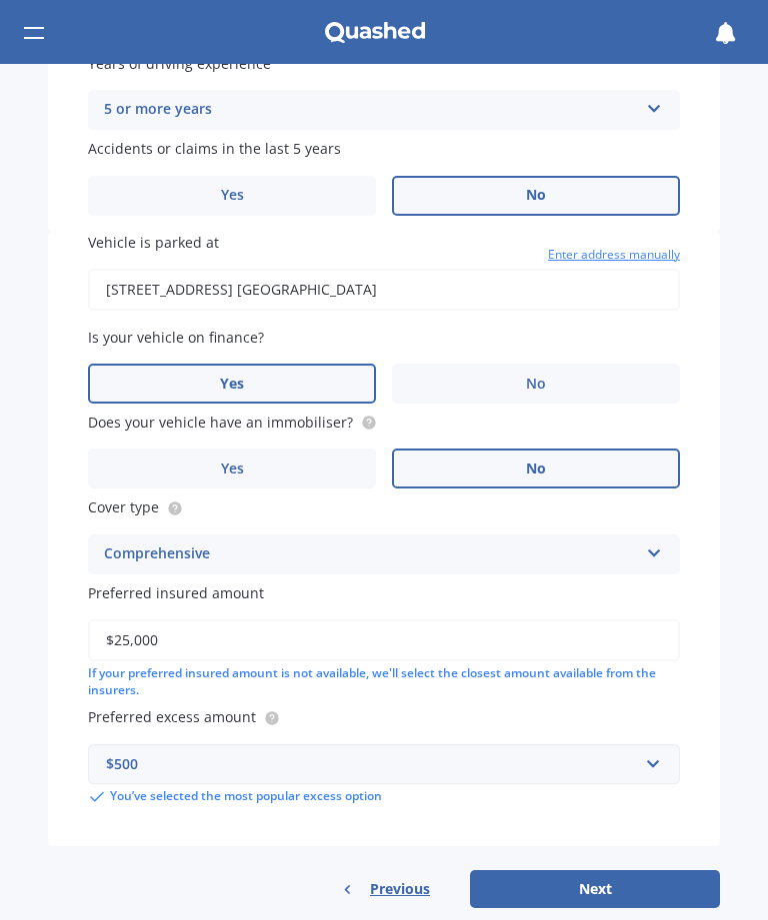
click at [628, 870] on button "Next" at bounding box center [595, 889] width 250 height 38
select select "14"
select select "04"
select select "1989"
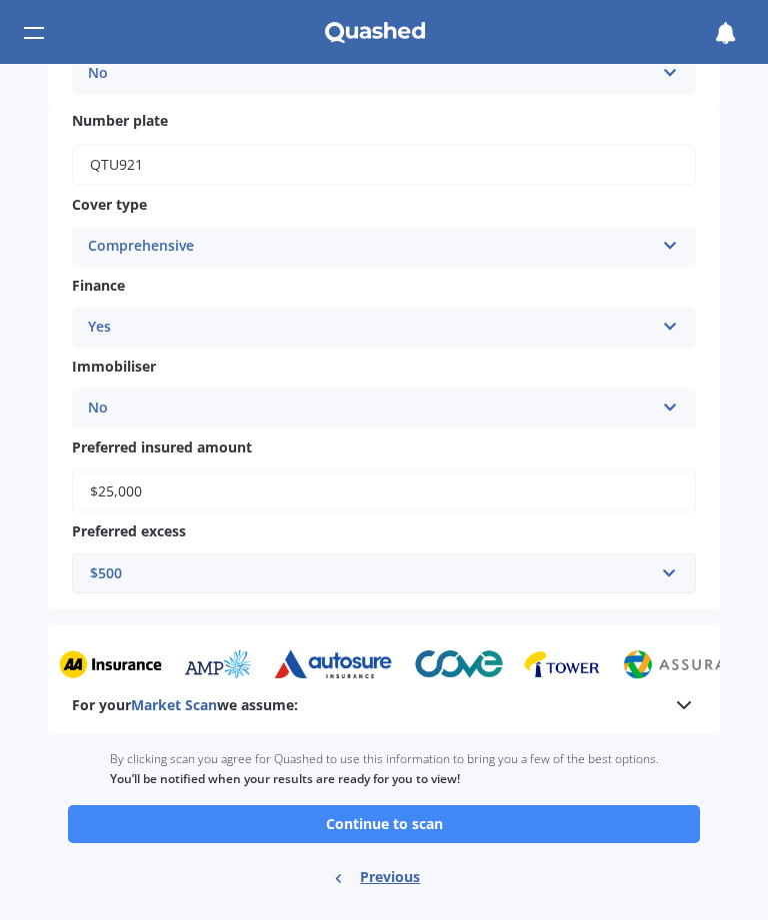
scroll to position [624, 0]
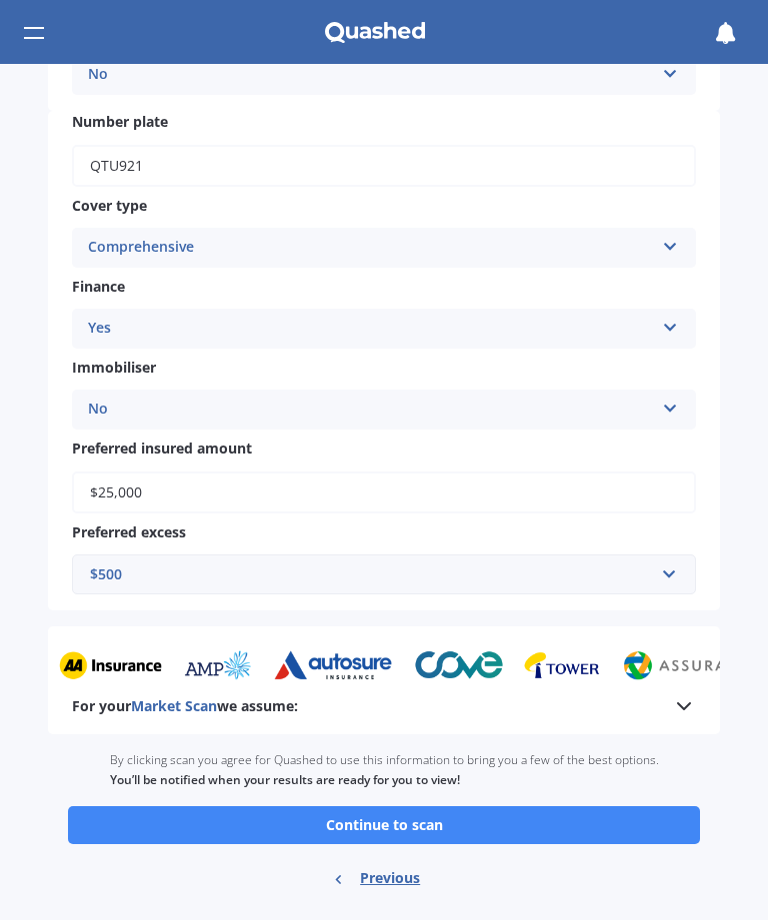
click at [567, 807] on button "Continue to scan" at bounding box center [384, 825] width 632 height 38
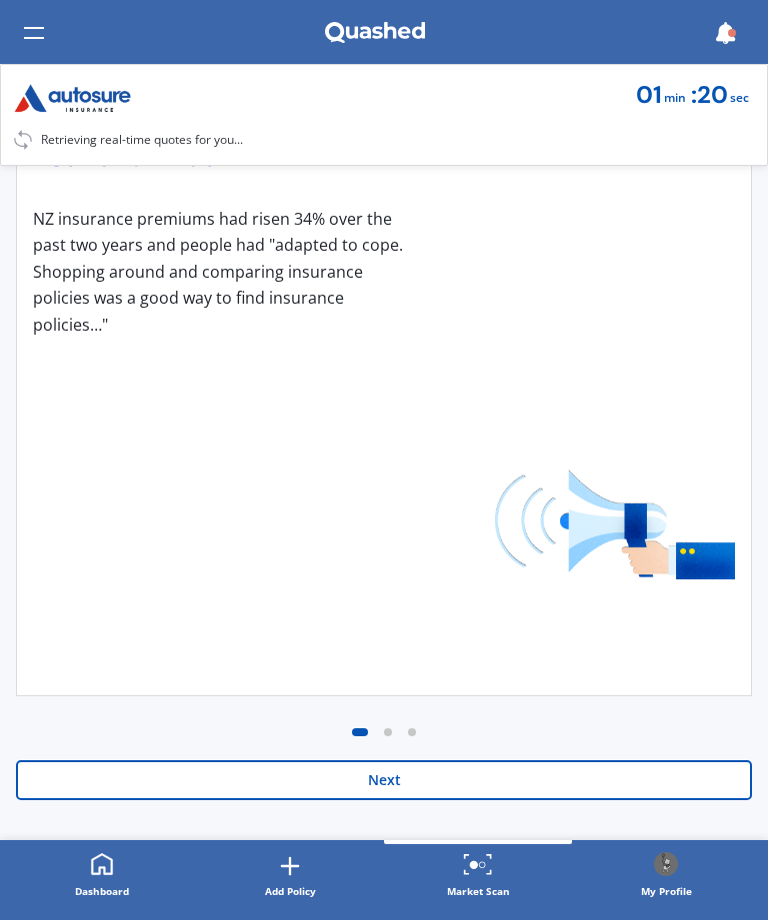
click at [568, 782] on button "Next" at bounding box center [384, 781] width 736 height 40
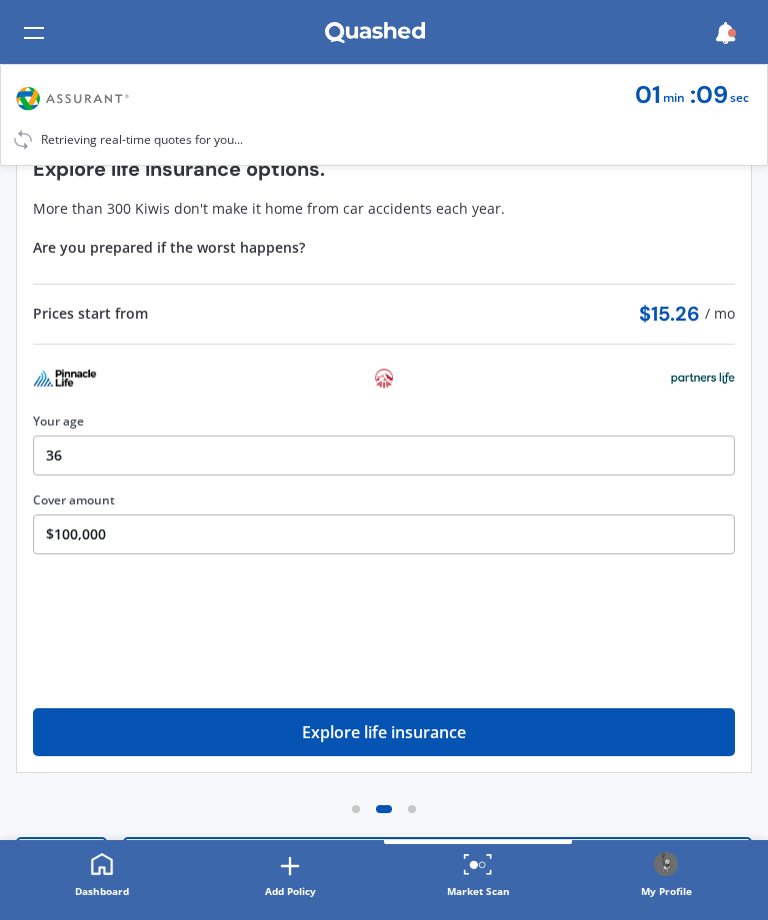
scroll to position [236, 0]
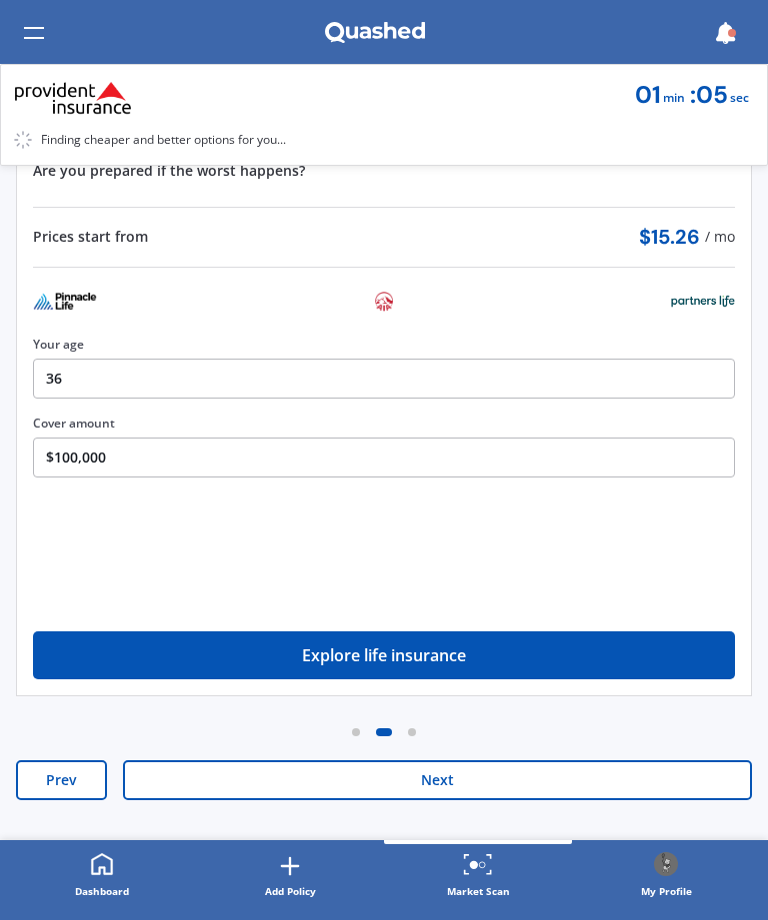
click at [562, 783] on button "Next" at bounding box center [437, 781] width 629 height 40
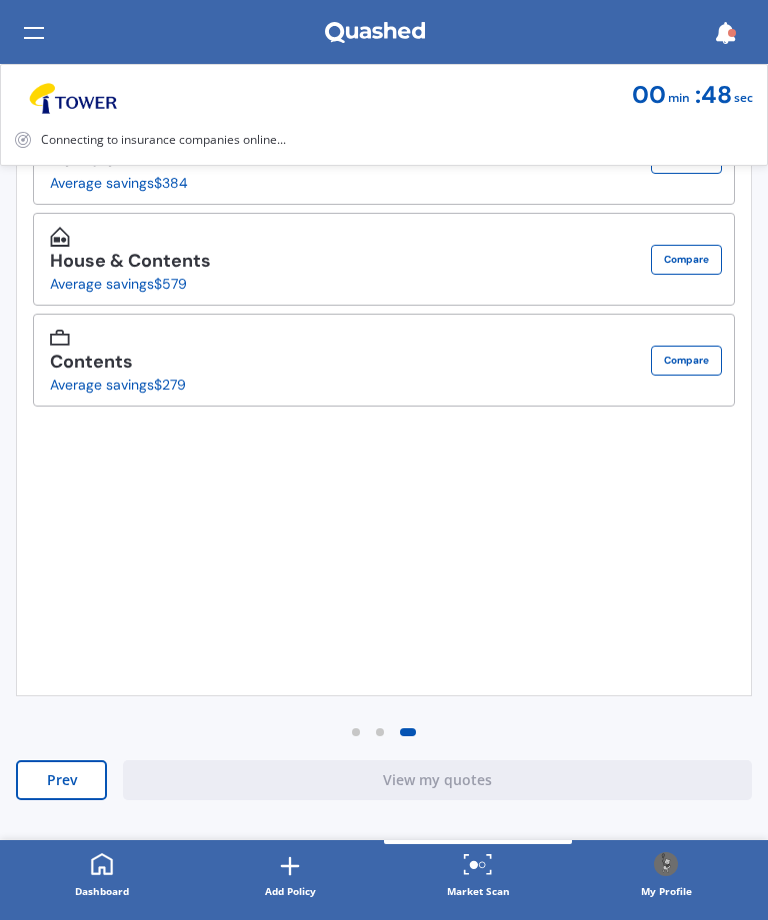
scroll to position [311, 0]
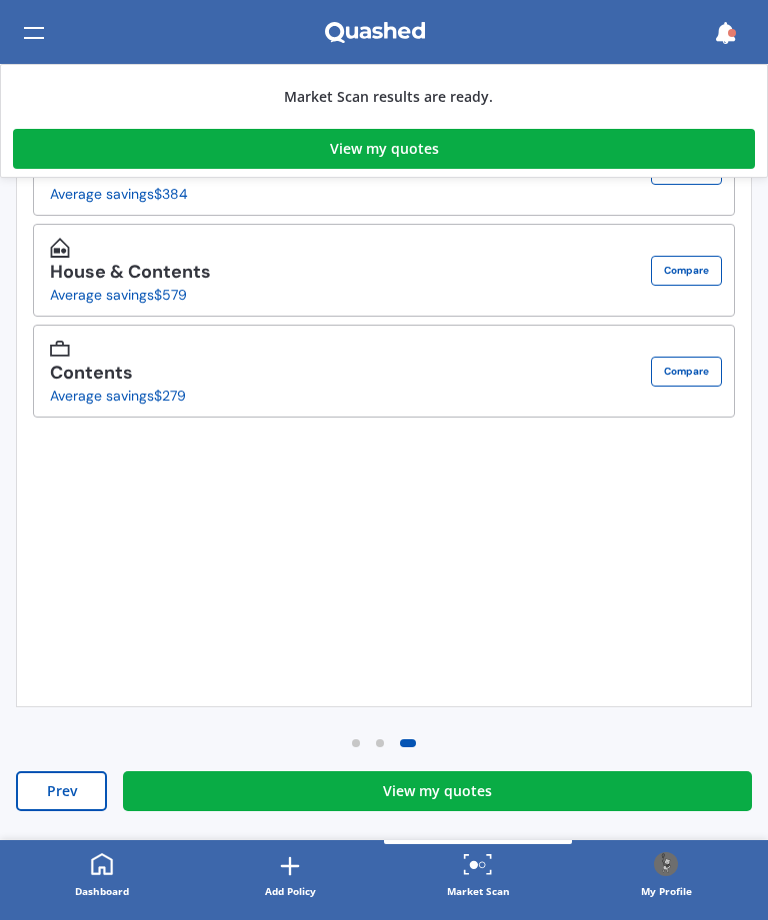
click at [554, 799] on link "View my quotes" at bounding box center [437, 792] width 629 height 40
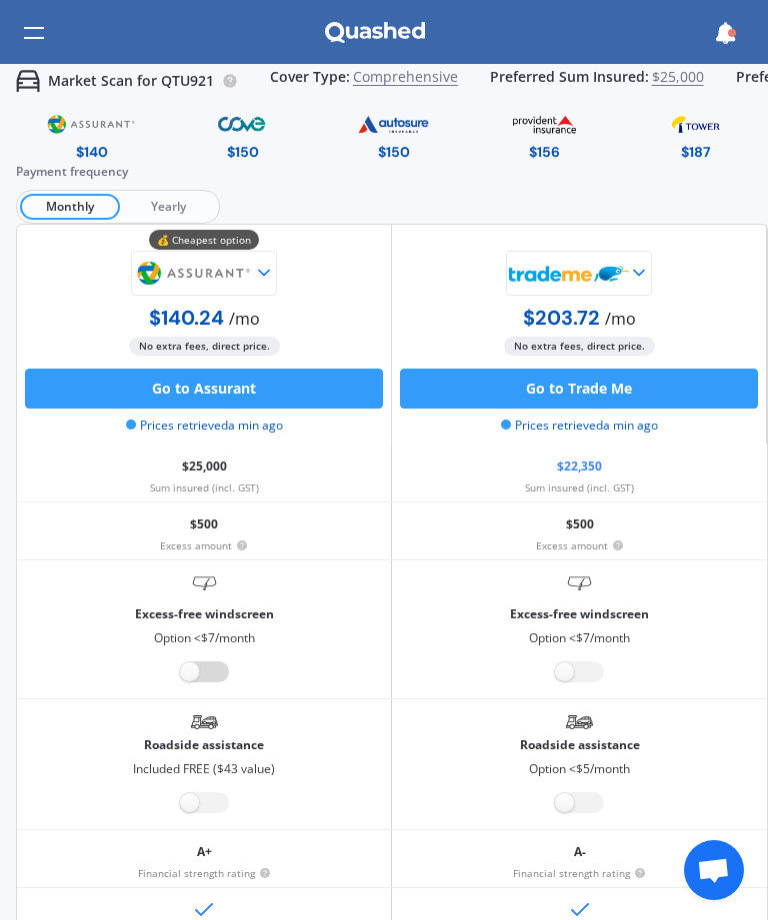
click at [202, 675] on label at bounding box center [204, 672] width 49 height 21
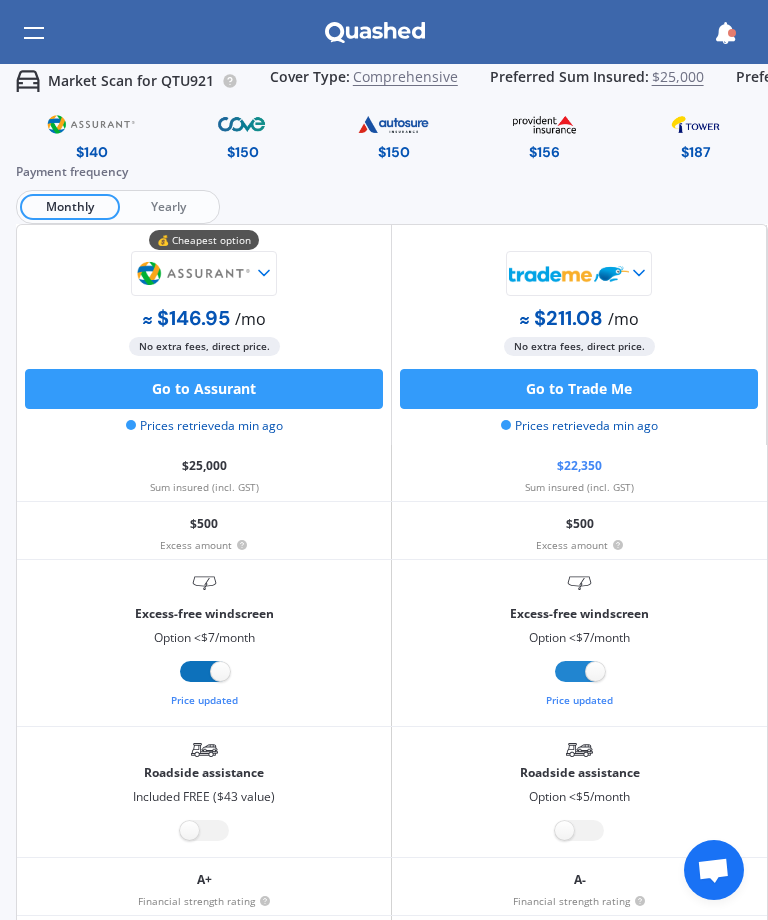
radio input "true"
click at [210, 677] on label at bounding box center [204, 672] width 49 height 21
radio input "false"
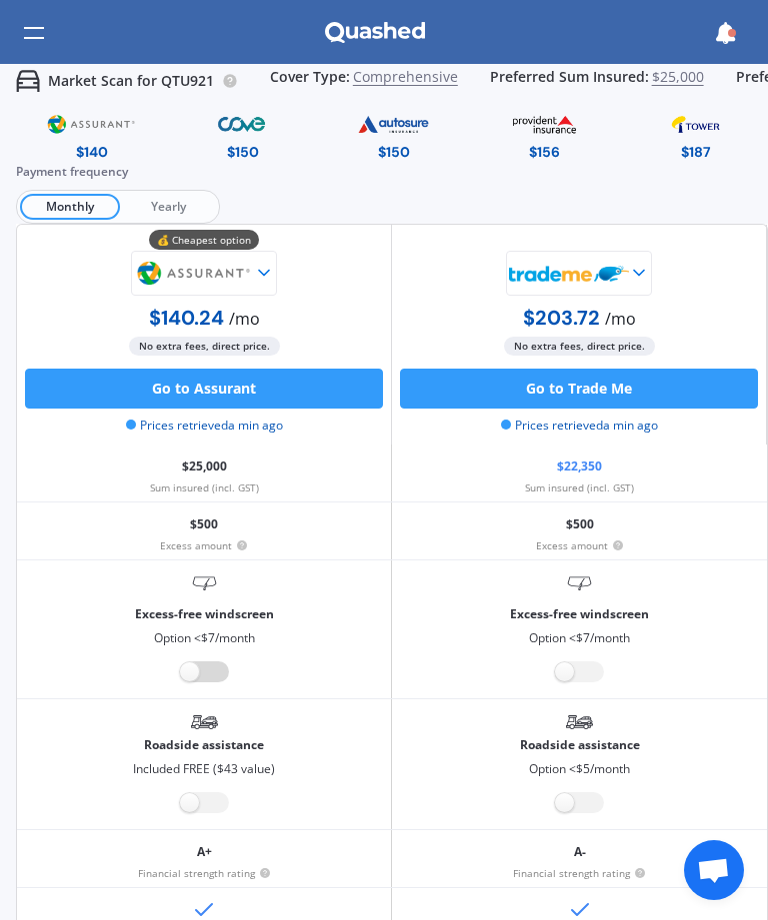
click at [203, 678] on label at bounding box center [204, 672] width 49 height 21
radio input "true"
